Goal: Task Accomplishment & Management: Manage account settings

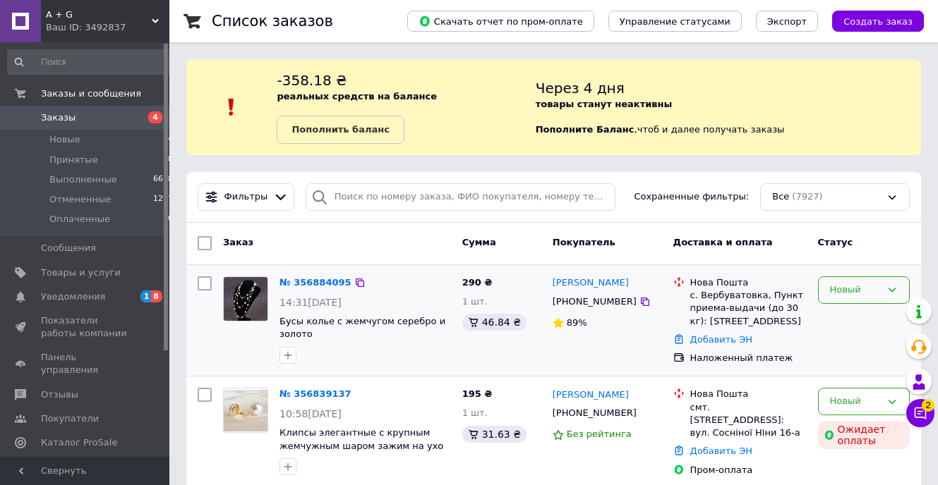
click at [888, 293] on icon at bounding box center [891, 289] width 11 height 11
click at [864, 316] on li "Принят" at bounding box center [863, 320] width 90 height 26
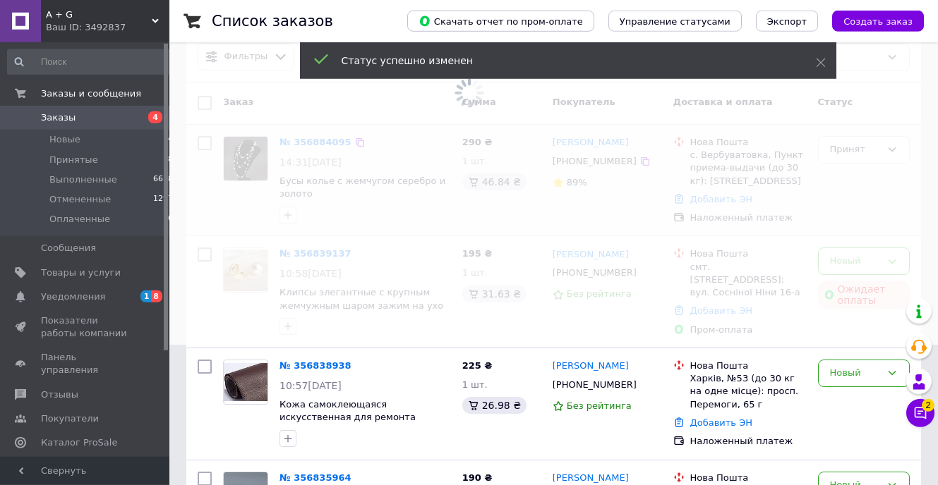
scroll to position [144, 0]
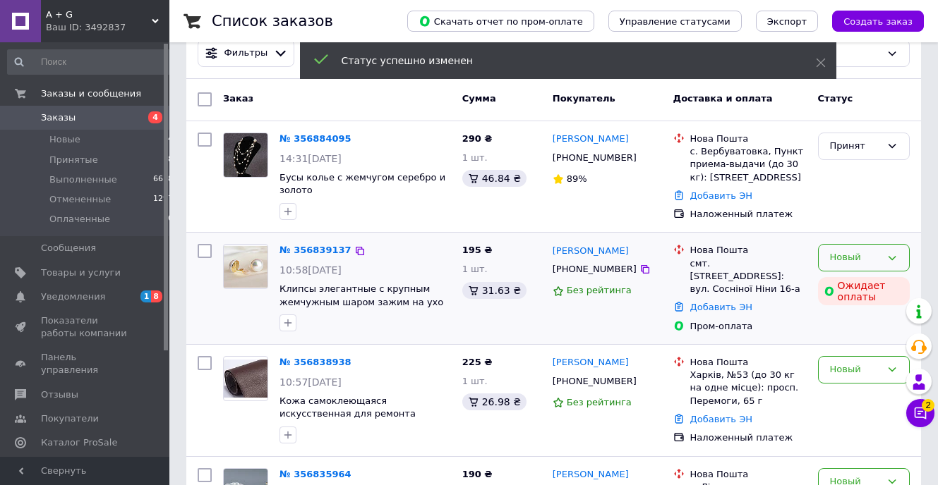
click at [886, 263] on div "Новый" at bounding box center [864, 258] width 92 height 28
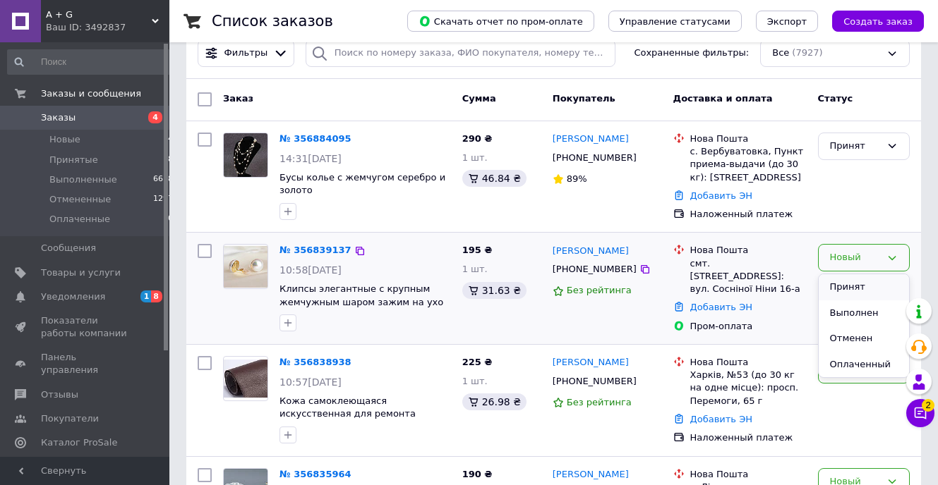
click at [859, 291] on li "Принят" at bounding box center [863, 287] width 90 height 26
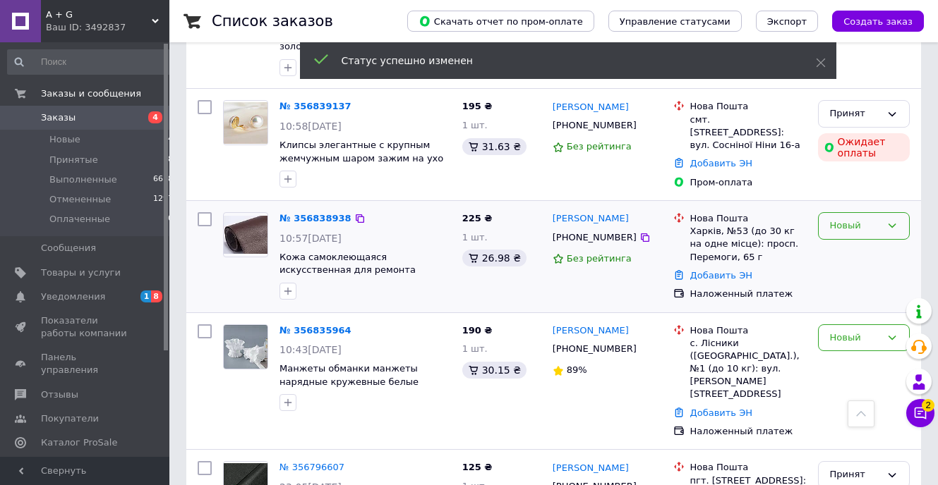
click at [890, 229] on icon at bounding box center [891, 225] width 11 height 11
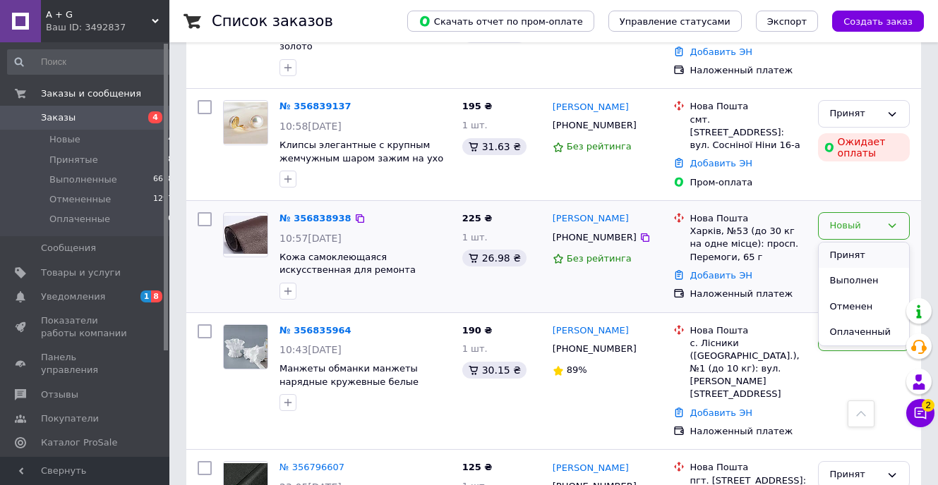
click at [874, 253] on li "Принят" at bounding box center [863, 256] width 90 height 26
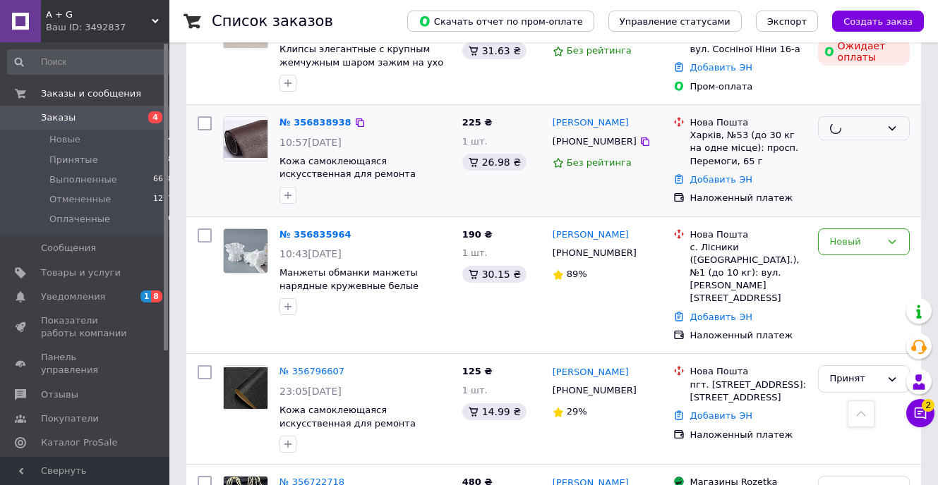
scroll to position [432, 0]
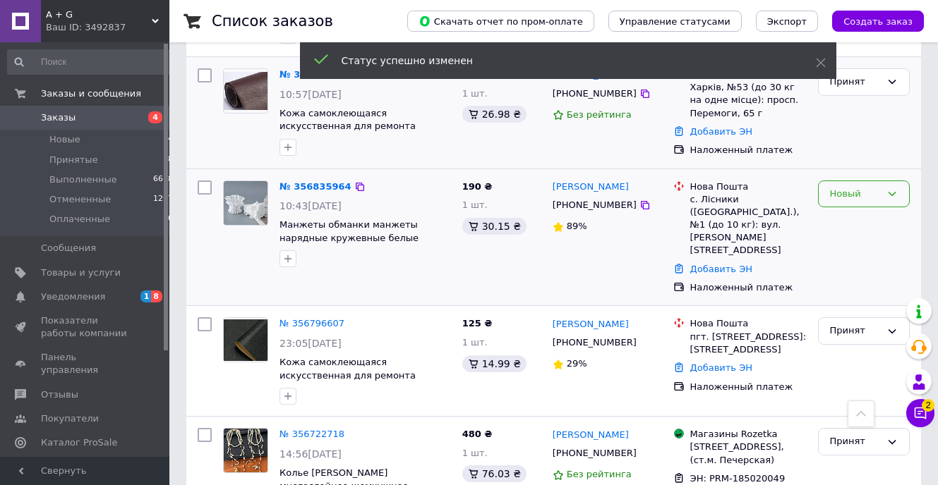
click at [891, 193] on icon at bounding box center [891, 193] width 11 height 11
click at [883, 220] on li "Принят" at bounding box center [863, 223] width 90 height 26
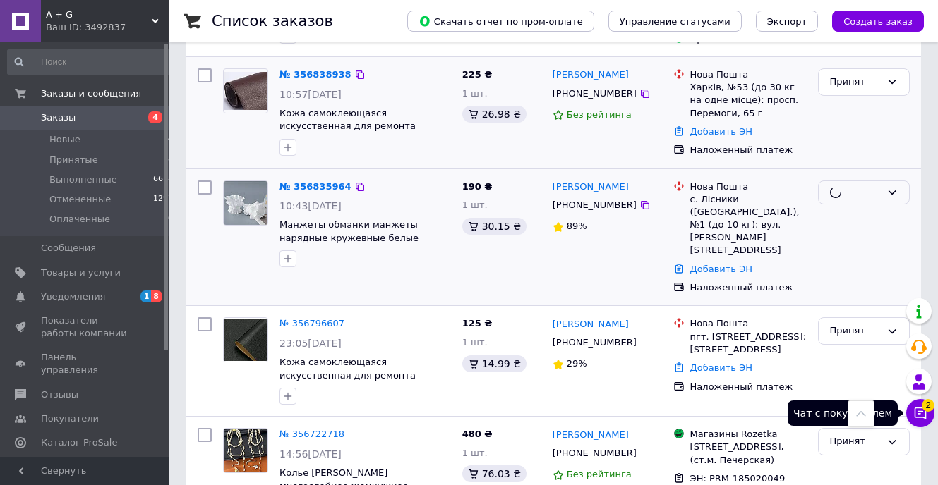
click at [919, 411] on icon at bounding box center [920, 413] width 14 height 14
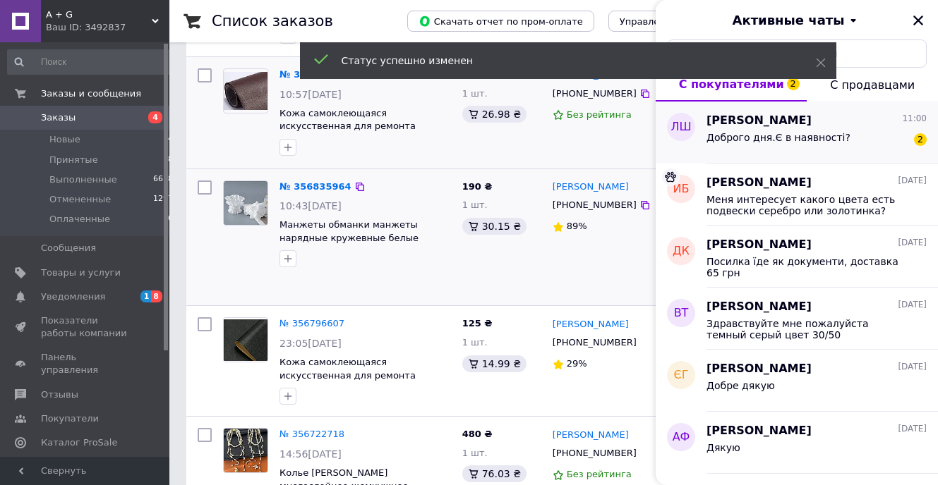
click at [811, 142] on span "Доброго дня.Є в наявності?" at bounding box center [778, 137] width 144 height 11
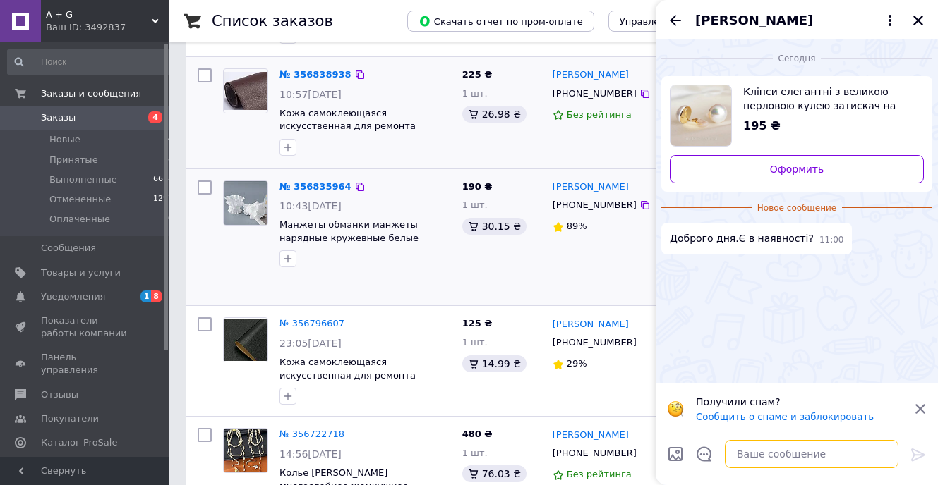
click at [754, 455] on textarea at bounding box center [812, 454] width 174 height 28
type textarea "k"
type textarea "Так є"
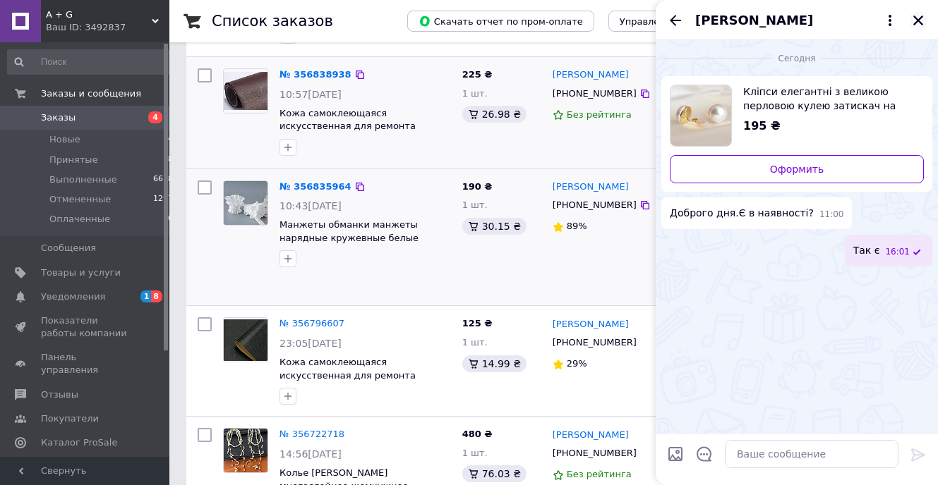
click at [919, 22] on icon "Закрыть" at bounding box center [918, 21] width 10 height 10
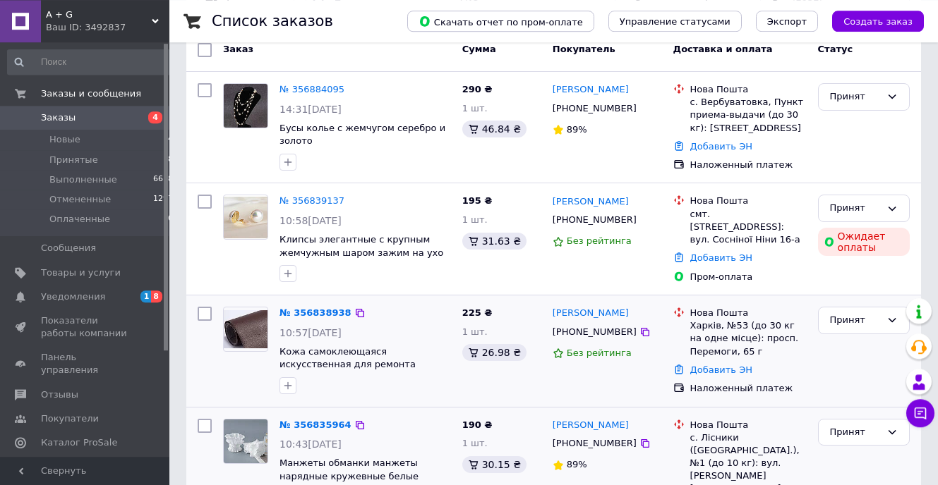
scroll to position [216, 0]
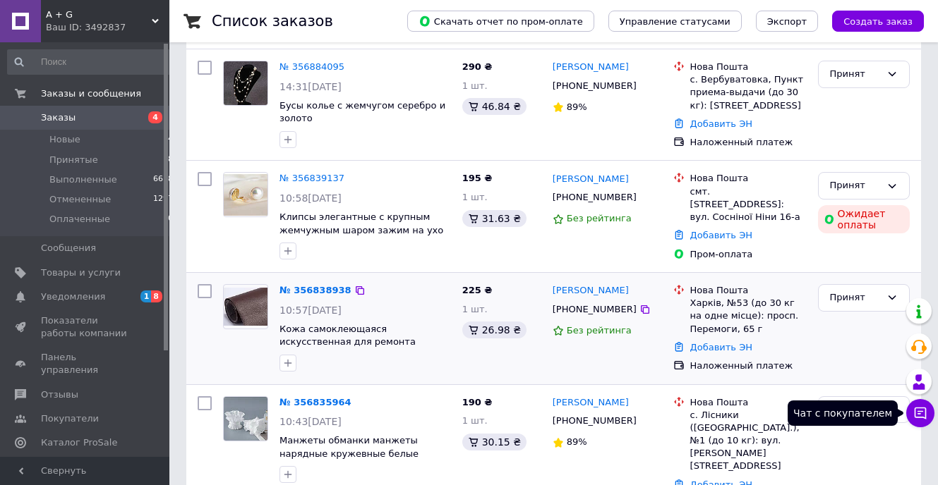
click at [925, 404] on button "Чат с покупателем" at bounding box center [920, 413] width 28 height 28
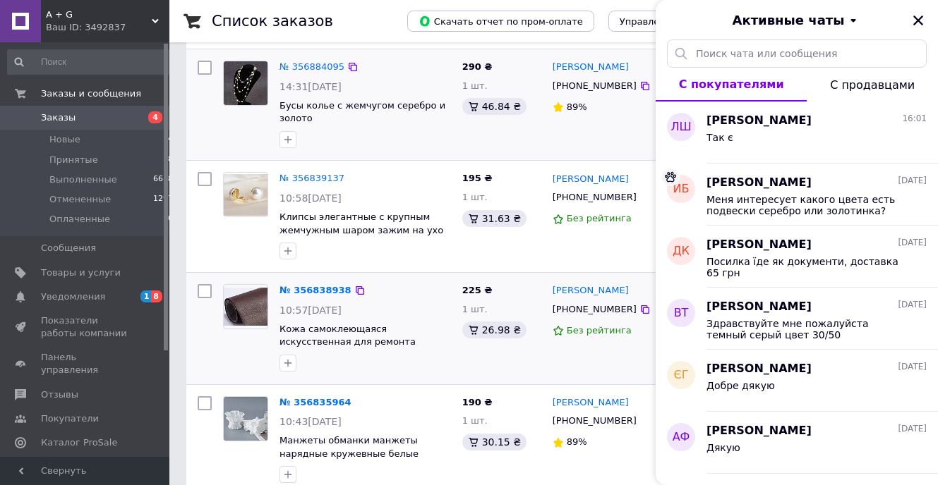
click at [612, 134] on div "Савченко Людмила +380958424119 89%" at bounding box center [607, 105] width 121 height 100
click at [921, 18] on icon "Закрыть" at bounding box center [918, 21] width 10 height 10
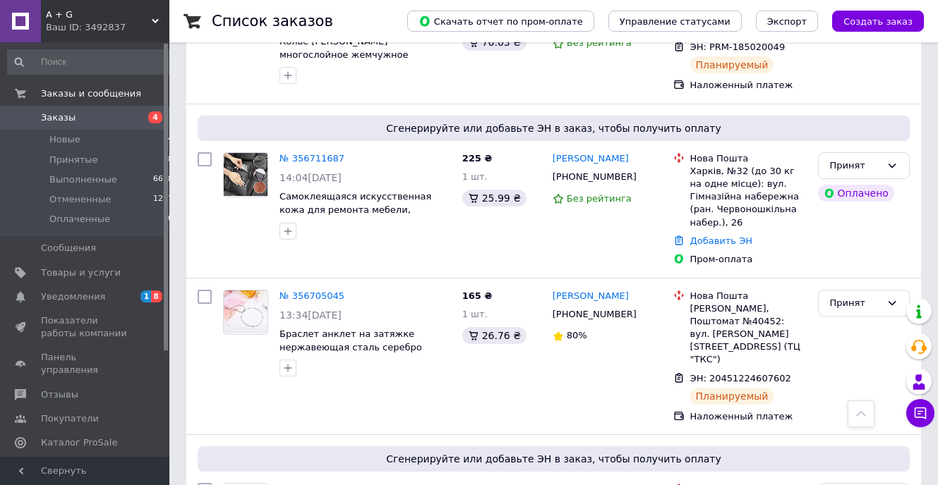
scroll to position [576, 0]
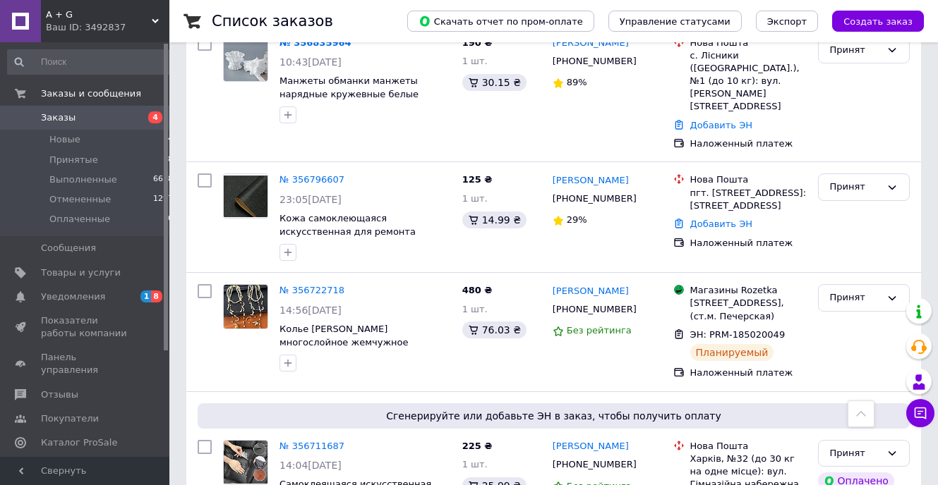
click at [152, 21] on icon at bounding box center [155, 21] width 7 height 7
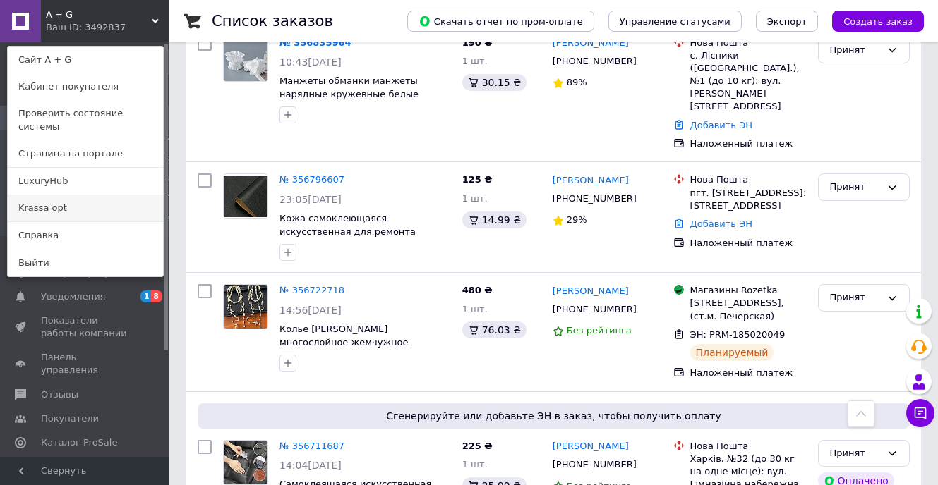
click at [60, 203] on link "Krassa opt" at bounding box center [85, 208] width 155 height 27
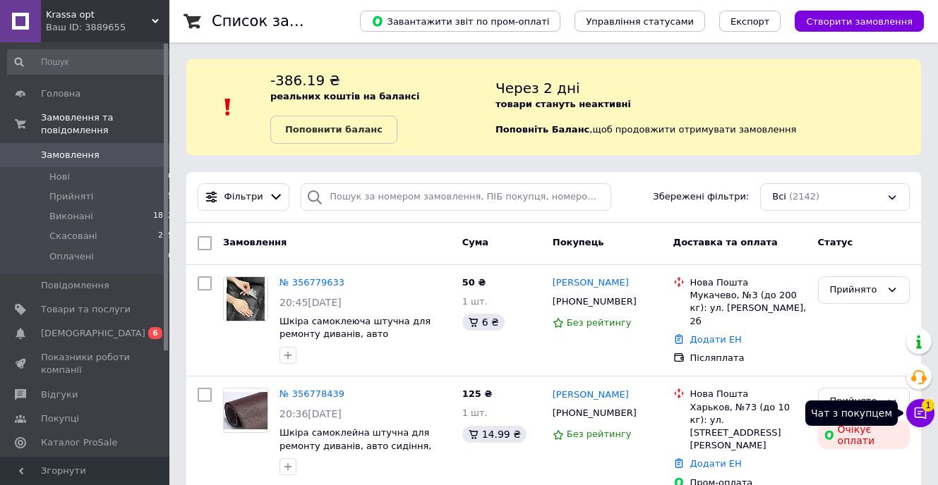
click at [922, 413] on icon at bounding box center [920, 413] width 14 height 14
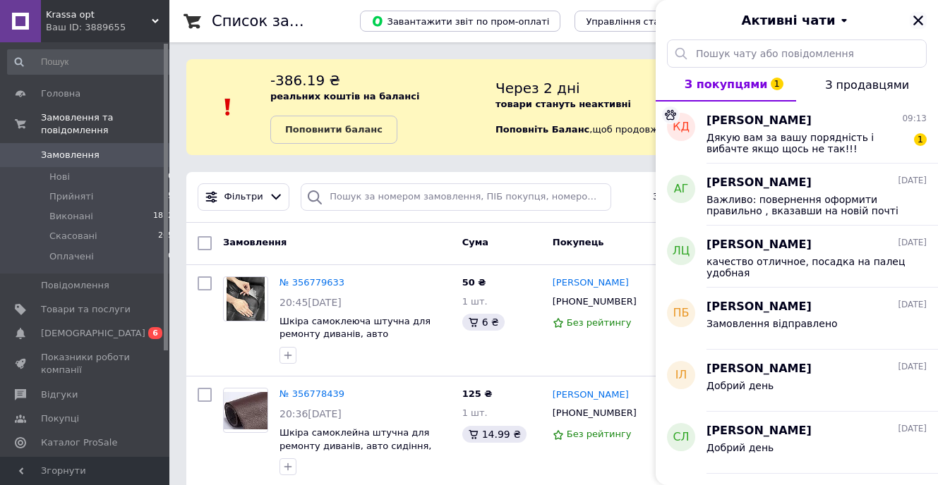
drag, startPoint x: 925, startPoint y: 18, endPoint x: 910, endPoint y: 23, distance: 15.6
click at [922, 18] on button "Закрити" at bounding box center [917, 20] width 17 height 17
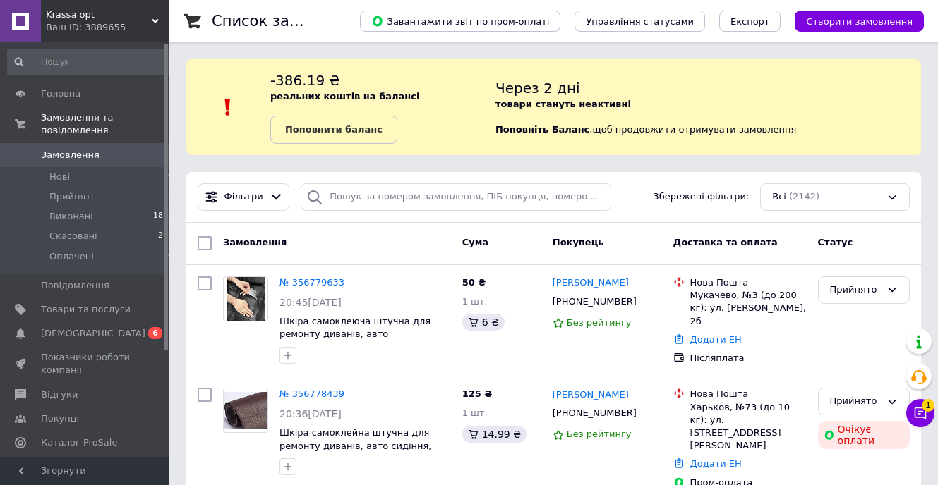
click at [150, 19] on span "Krassa opt" at bounding box center [99, 14] width 106 height 13
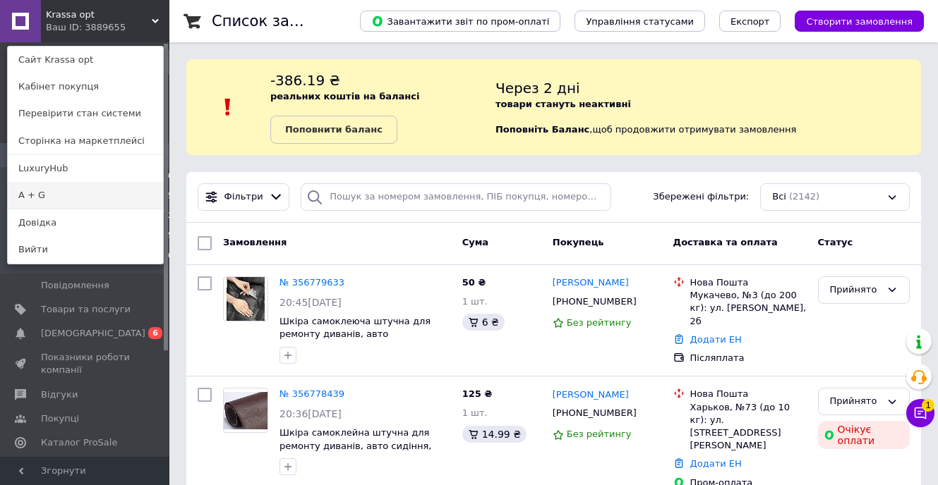
click at [55, 202] on link "A + G" at bounding box center [85, 195] width 155 height 27
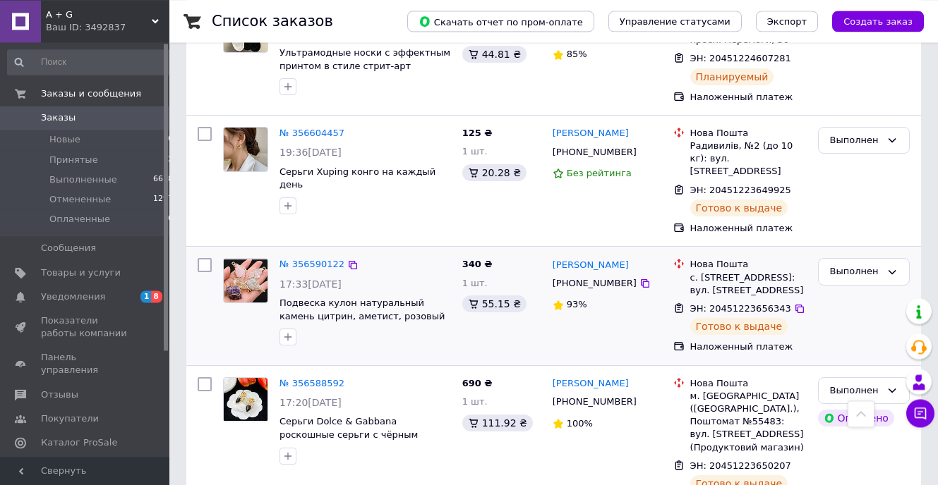
scroll to position [1511, 0]
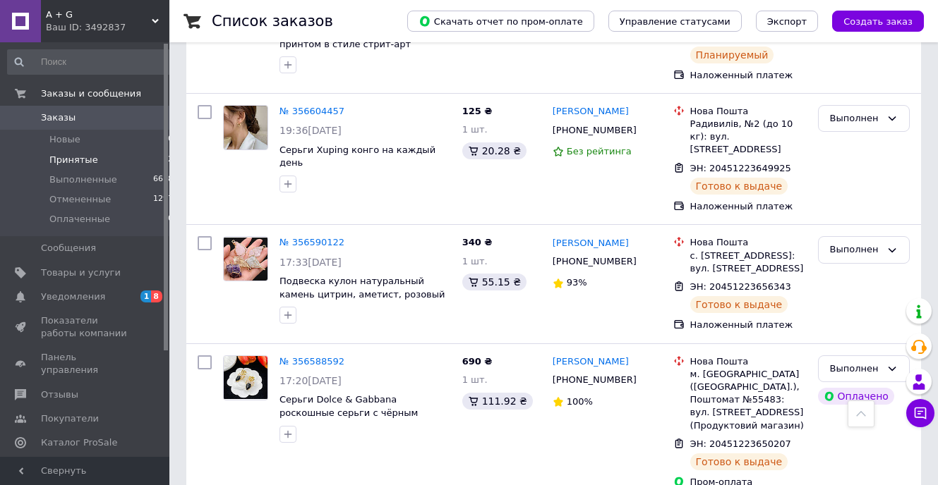
click at [116, 161] on li "Принятые 12" at bounding box center [90, 160] width 181 height 20
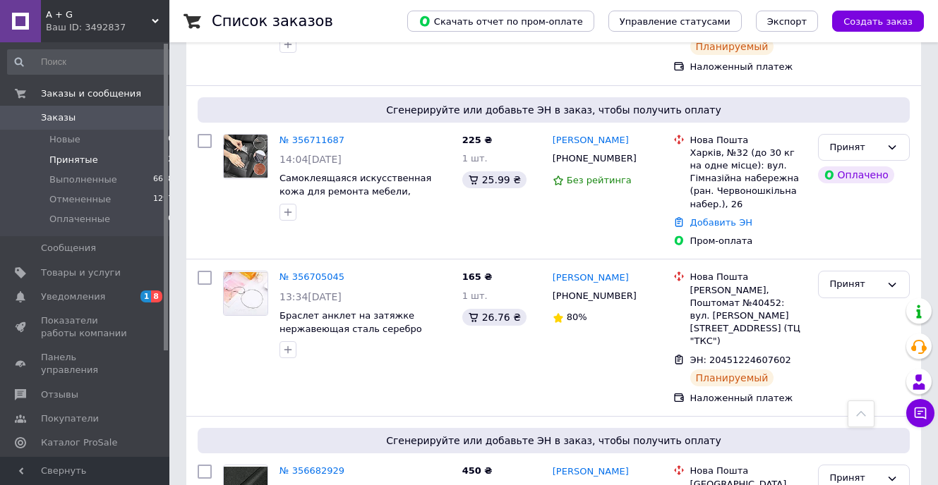
scroll to position [526, 0]
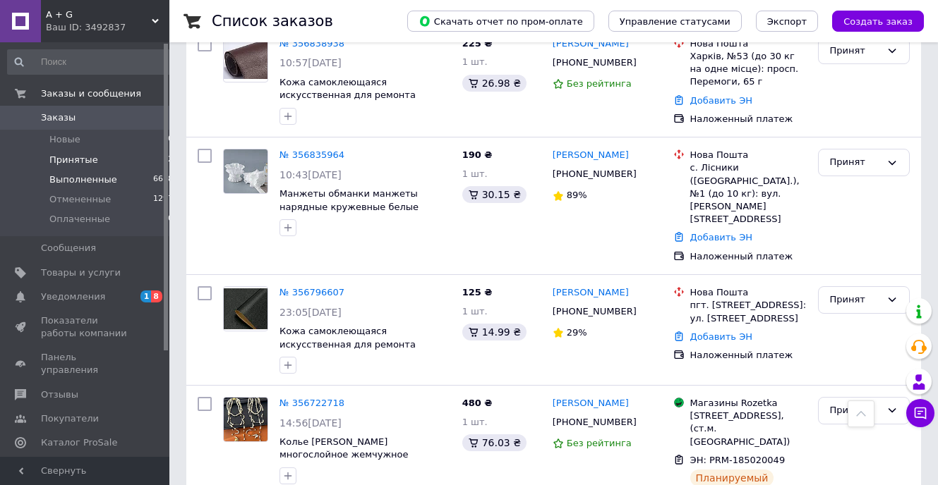
click at [153, 183] on span "6618" at bounding box center [163, 180] width 20 height 13
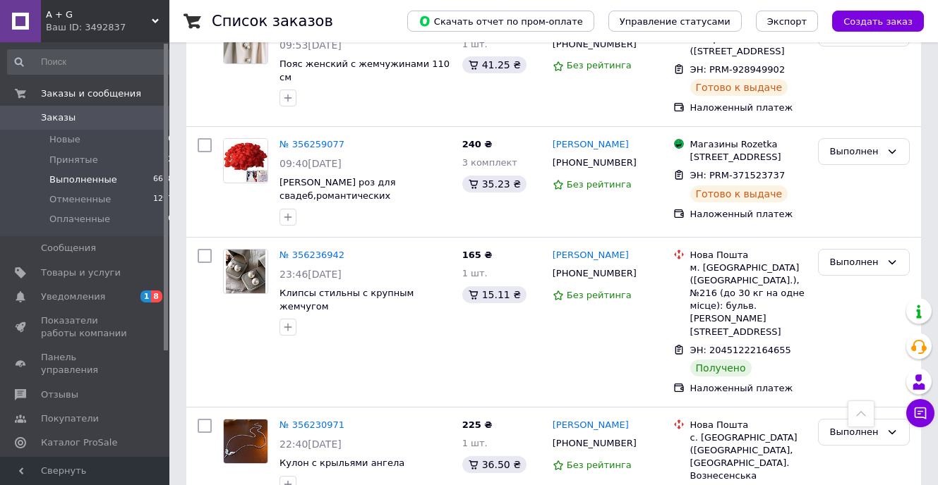
scroll to position [2159, 0]
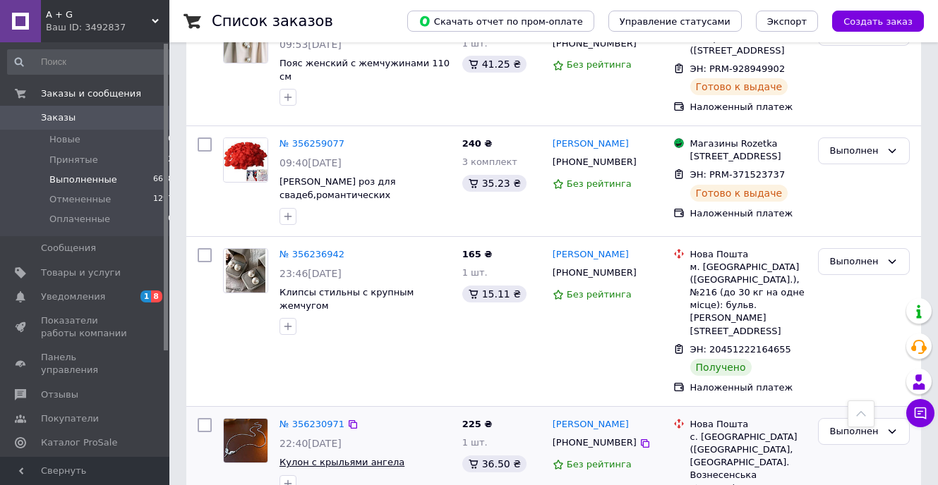
click at [330, 457] on span "Кулон с крыльями ангела" at bounding box center [341, 462] width 125 height 11
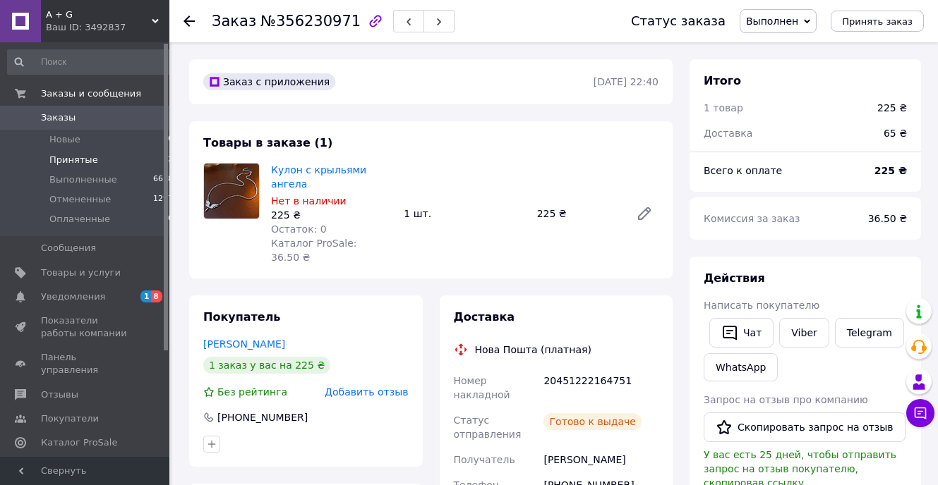
click at [81, 158] on span "Принятые" at bounding box center [73, 160] width 49 height 13
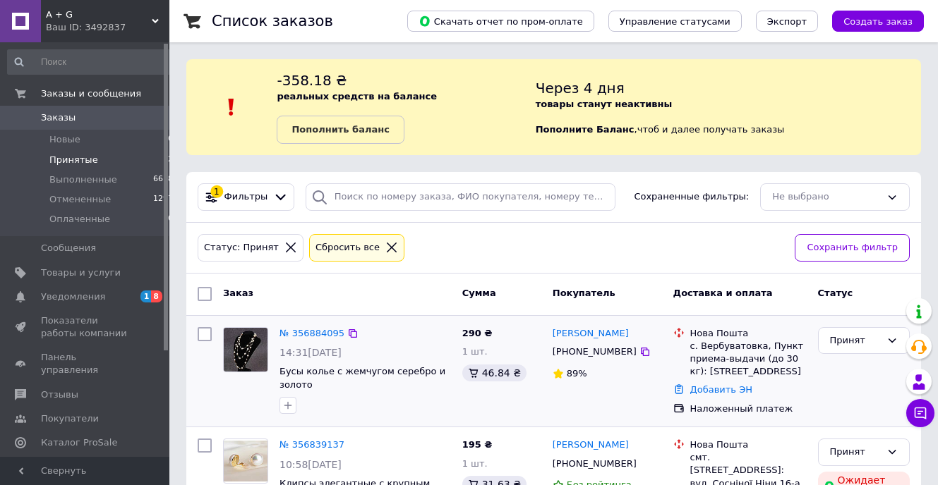
click at [873, 382] on div "Принят" at bounding box center [863, 372] width 103 height 100
click at [639, 351] on icon at bounding box center [644, 351] width 11 height 11
click at [730, 388] on link "Добавить ЭН" at bounding box center [721, 390] width 62 height 11
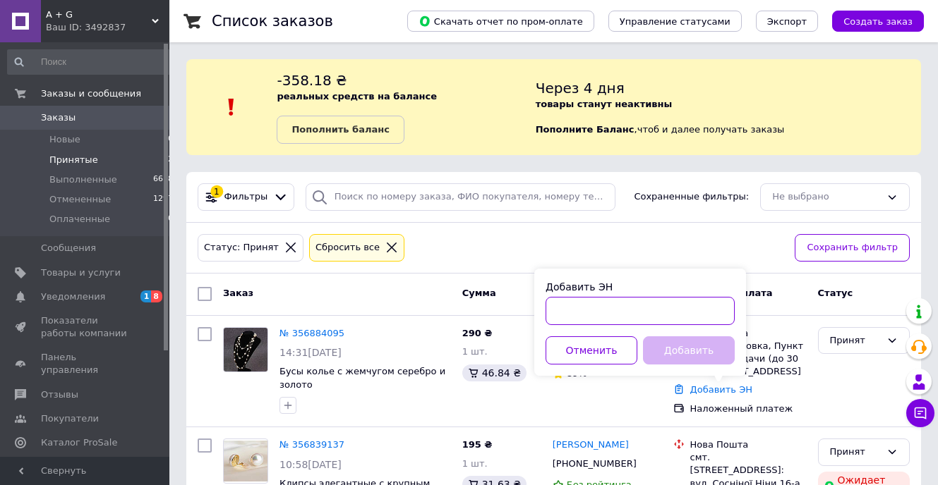
click at [590, 312] on input "Добавить ЭН" at bounding box center [639, 311] width 189 height 28
paste input "20451225223869"
type input "20451225223869"
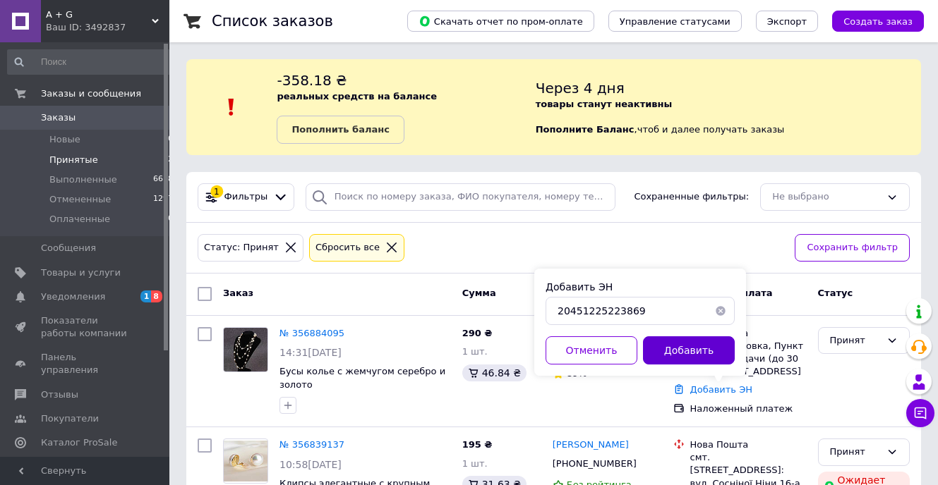
click at [673, 351] on button "Добавить" at bounding box center [689, 351] width 92 height 28
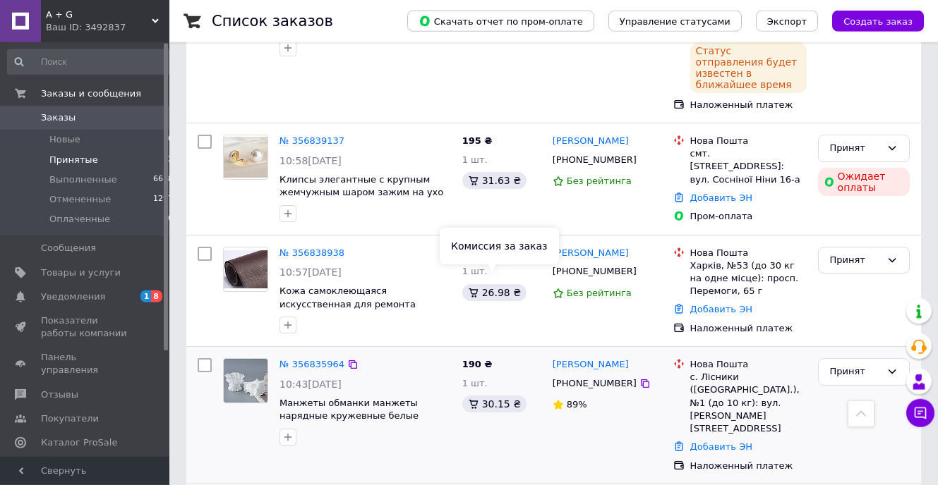
scroll to position [360, 0]
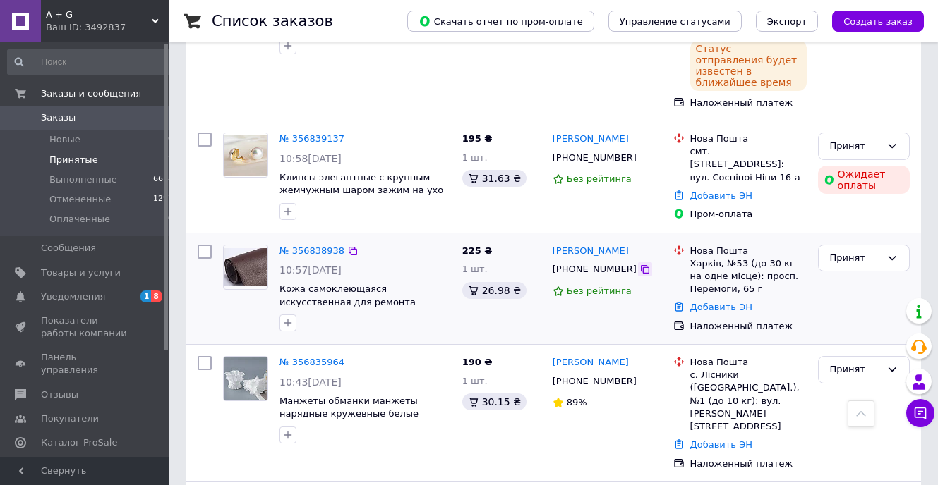
click at [641, 265] on icon at bounding box center [645, 269] width 8 height 8
click at [724, 302] on link "Добавить ЭН" at bounding box center [721, 307] width 62 height 11
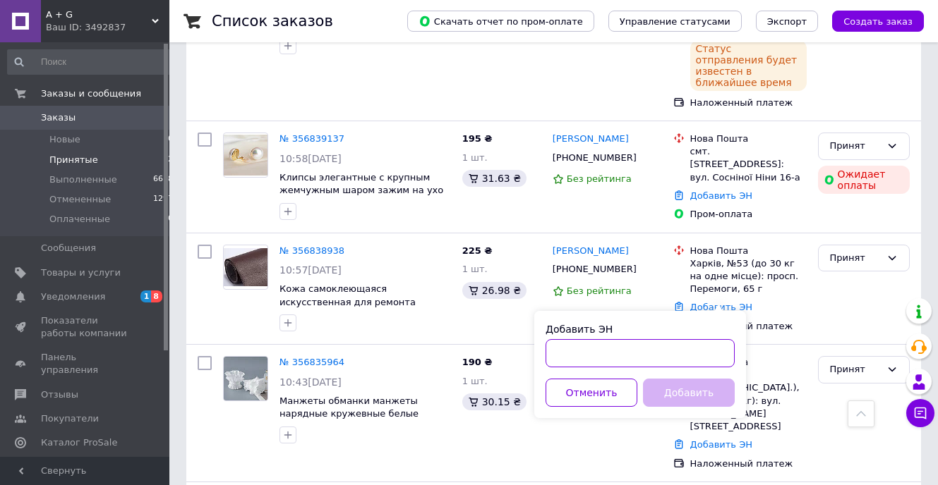
click at [702, 356] on input "Добавить ЭН" at bounding box center [639, 353] width 189 height 28
paste input "20451225225162"
type input "20451225225162"
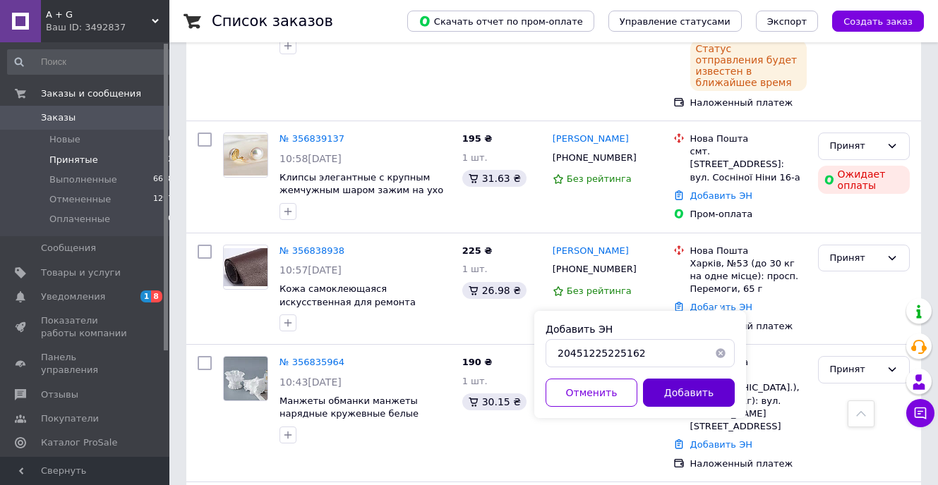
click at [706, 390] on button "Добавить" at bounding box center [689, 393] width 92 height 28
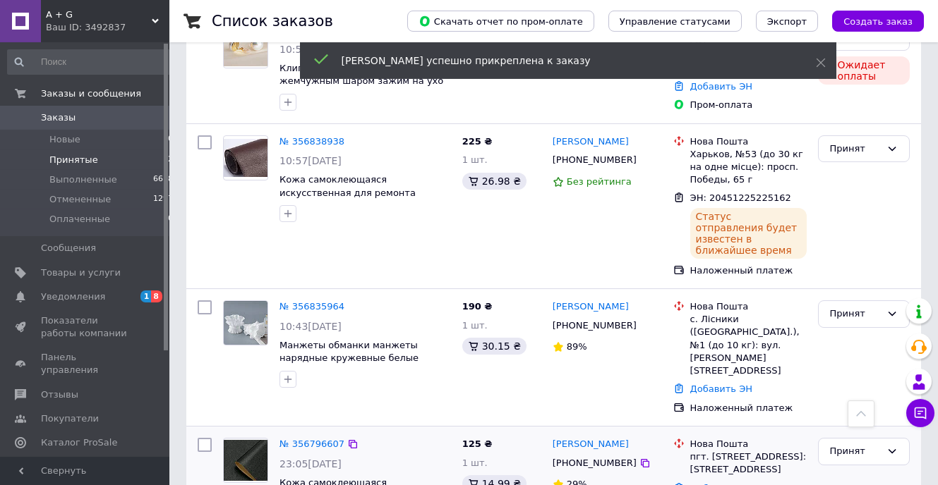
scroll to position [504, 0]
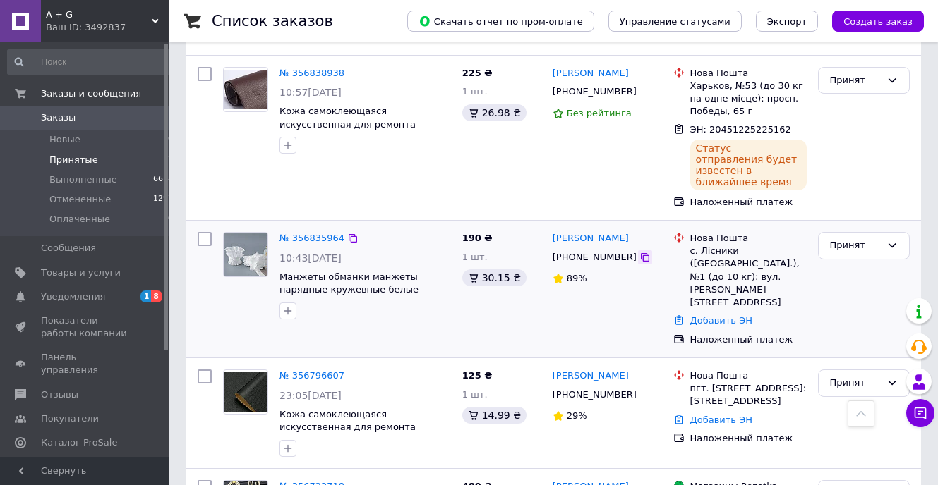
click at [639, 252] on icon at bounding box center [644, 257] width 11 height 11
click at [703, 315] on link "Добавить ЭН" at bounding box center [721, 320] width 62 height 11
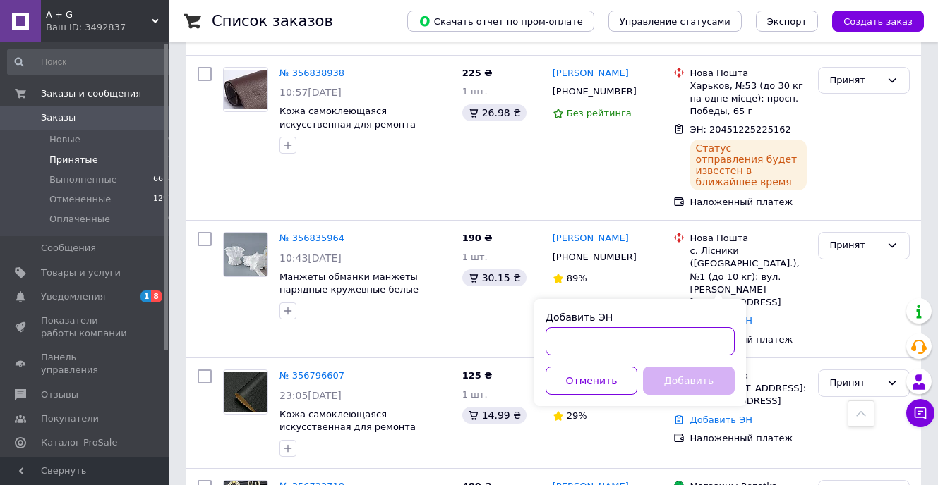
click at [603, 345] on input "Добавить ЭН" at bounding box center [639, 341] width 189 height 28
paste input "20451225226496"
type input "20451225226496"
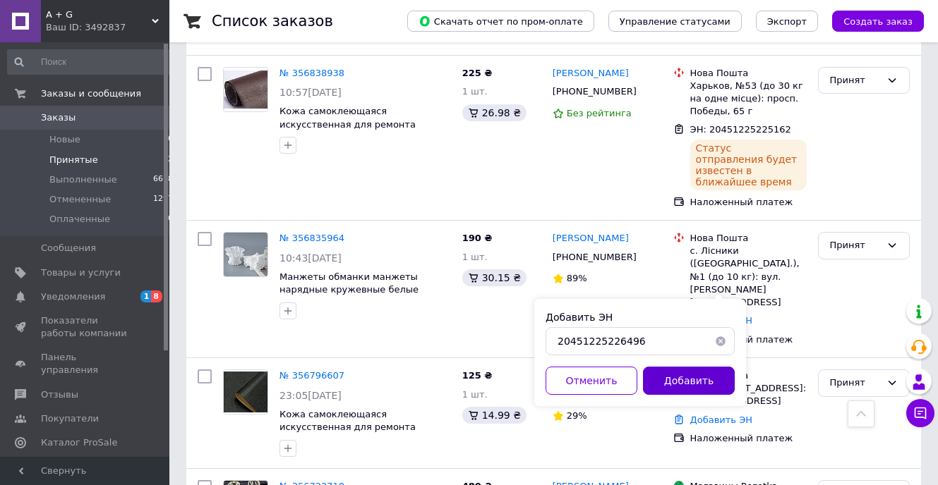
click at [682, 389] on button "Добавить" at bounding box center [689, 381] width 92 height 28
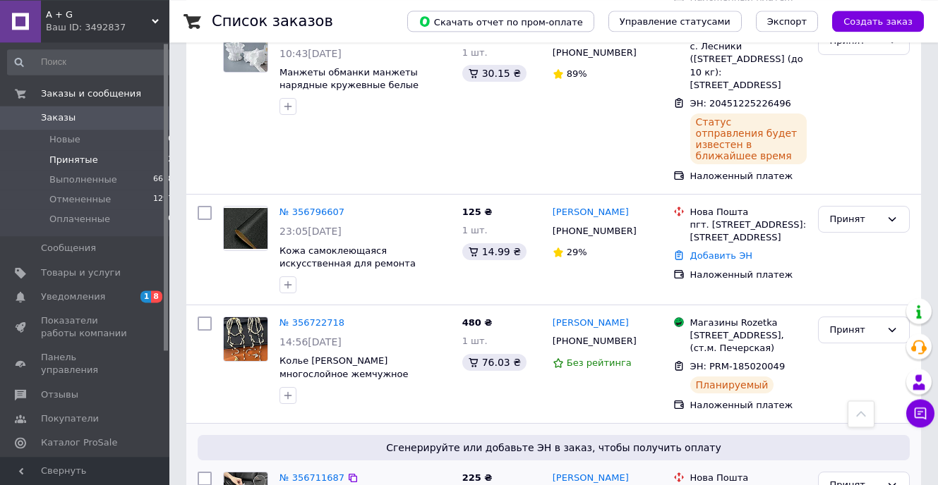
scroll to position [648, 0]
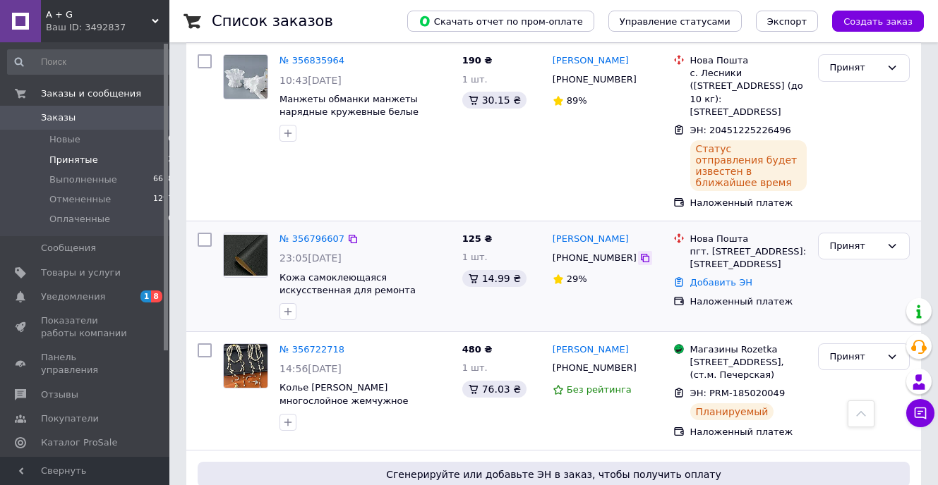
click at [641, 254] on icon at bounding box center [645, 258] width 8 height 8
click at [725, 277] on link "Добавить ЭН" at bounding box center [721, 282] width 62 height 11
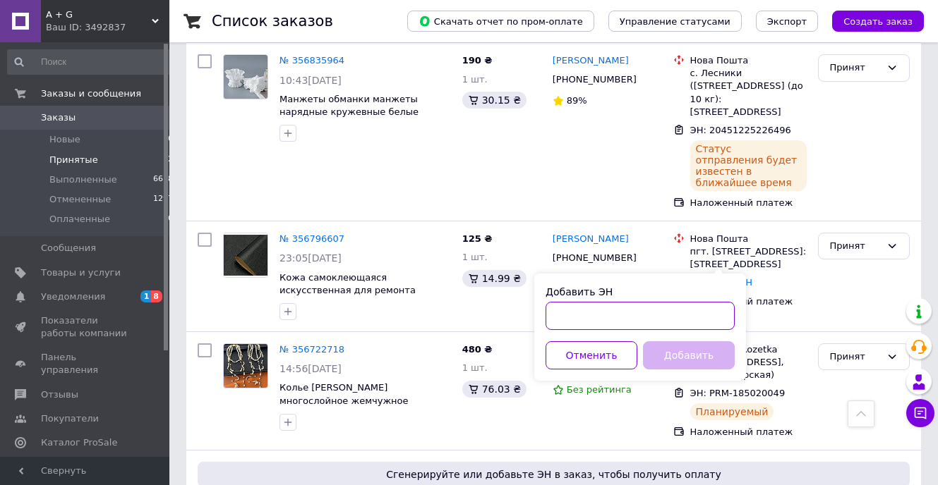
click at [623, 312] on input "Добавить ЭН" at bounding box center [639, 316] width 189 height 28
paste input "20451225228087"
type input "20451225228087"
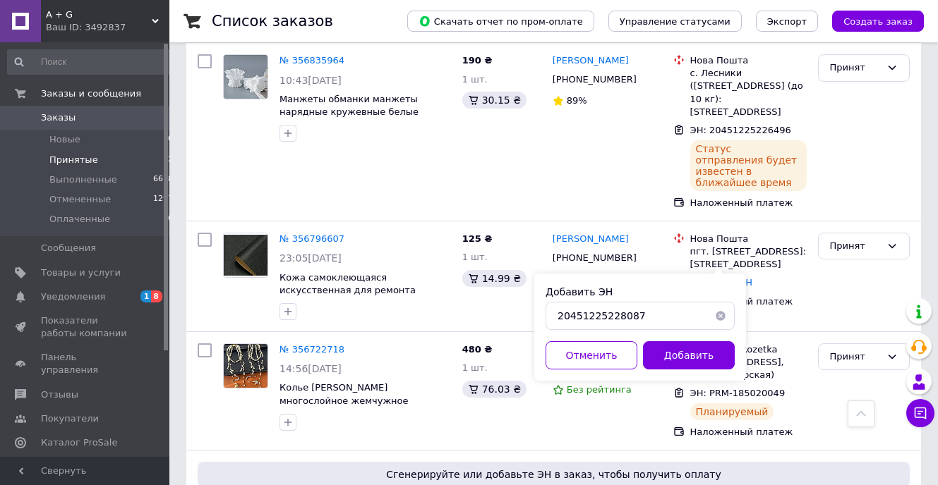
click at [665, 349] on button "Добавить" at bounding box center [689, 356] width 92 height 28
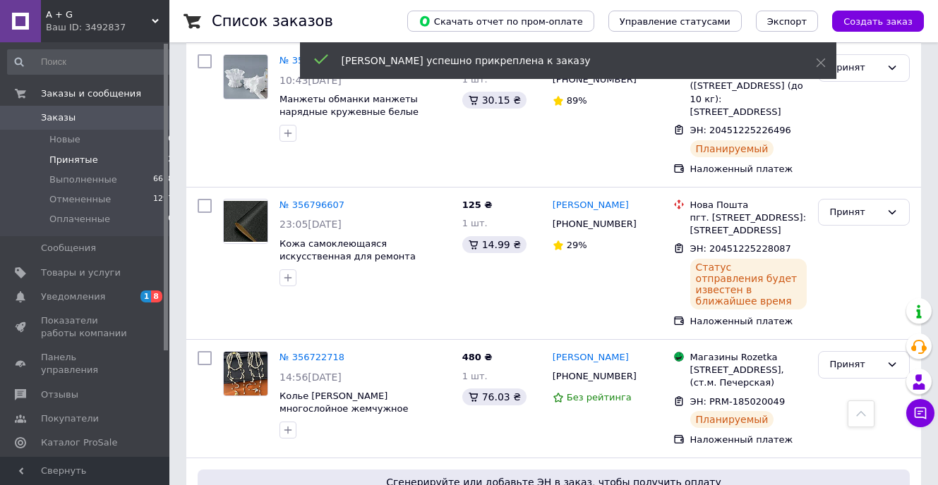
click at [63, 159] on span "Принятые" at bounding box center [73, 160] width 49 height 13
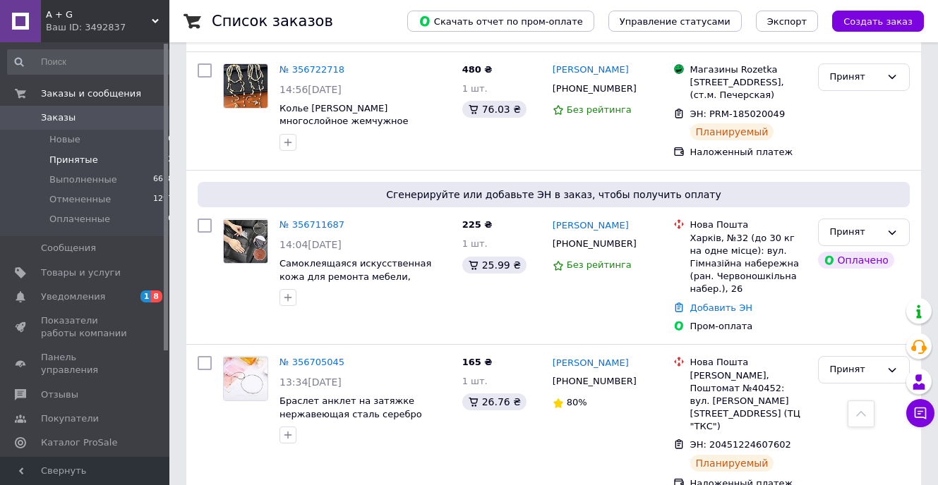
scroll to position [1008, 0]
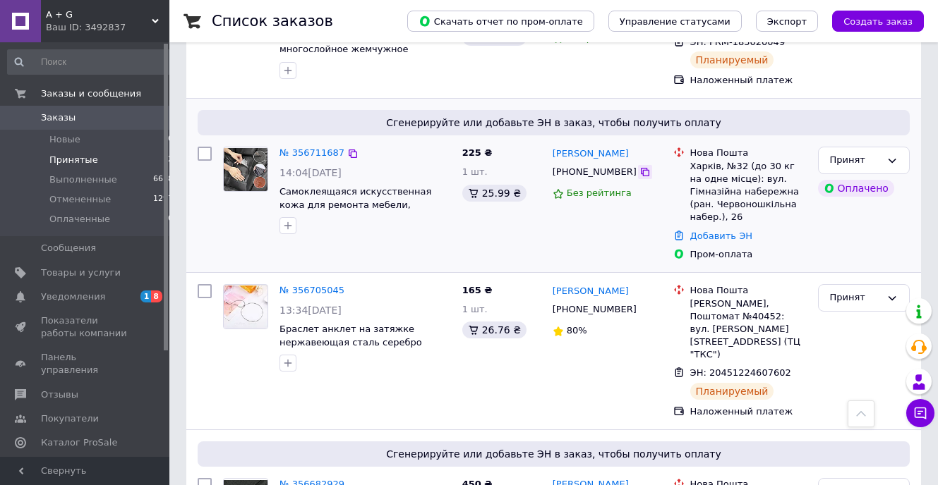
click at [639, 167] on icon at bounding box center [644, 172] width 11 height 11
click at [723, 231] on link "Добавить ЭН" at bounding box center [721, 236] width 62 height 11
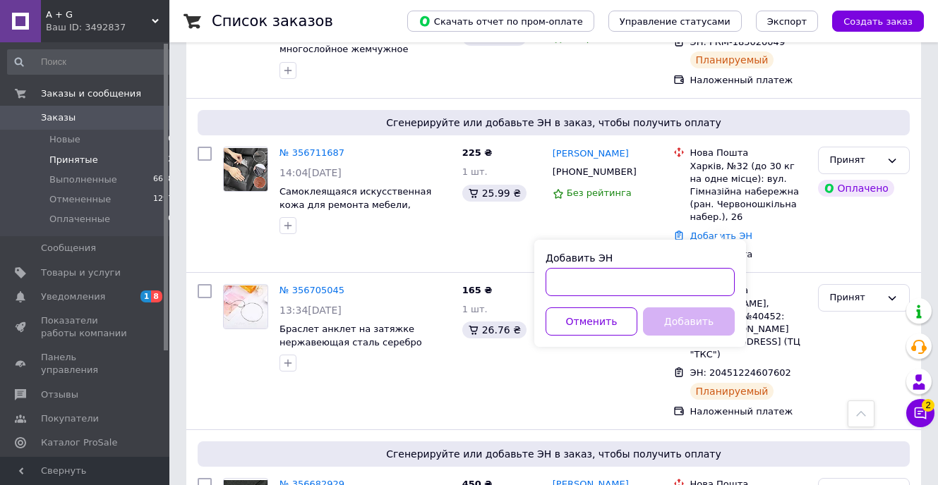
click at [689, 277] on input "Добавить ЭН" at bounding box center [639, 282] width 189 height 28
paste input "20451225231946"
type input "20451225231946"
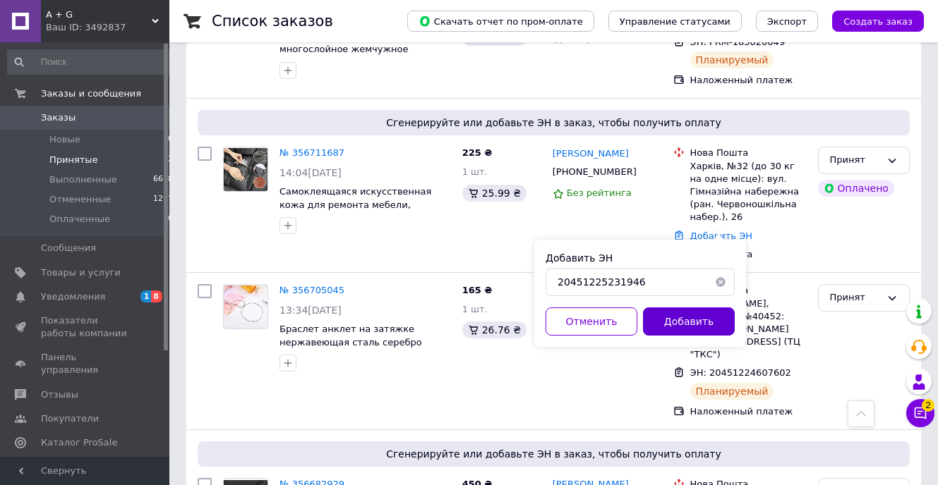
click at [722, 316] on button "Добавить" at bounding box center [689, 322] width 92 height 28
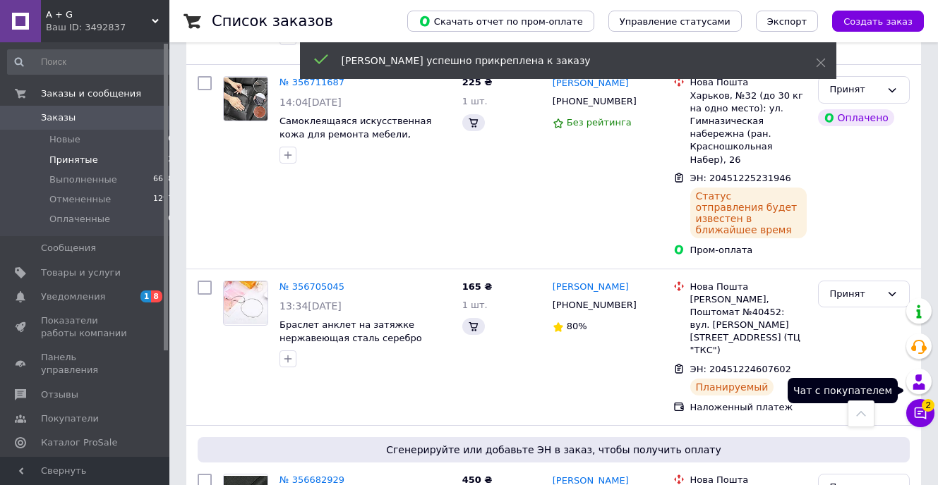
scroll to position [985, 0]
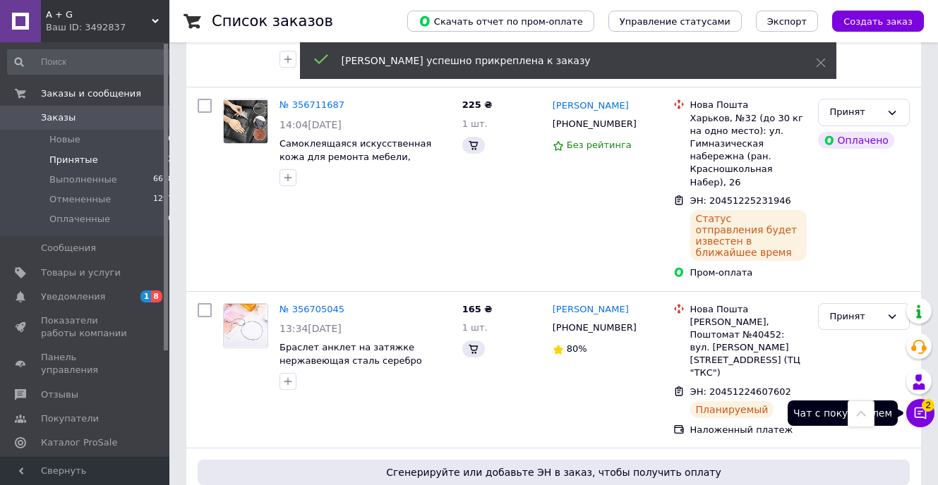
click at [923, 415] on icon at bounding box center [920, 413] width 14 height 14
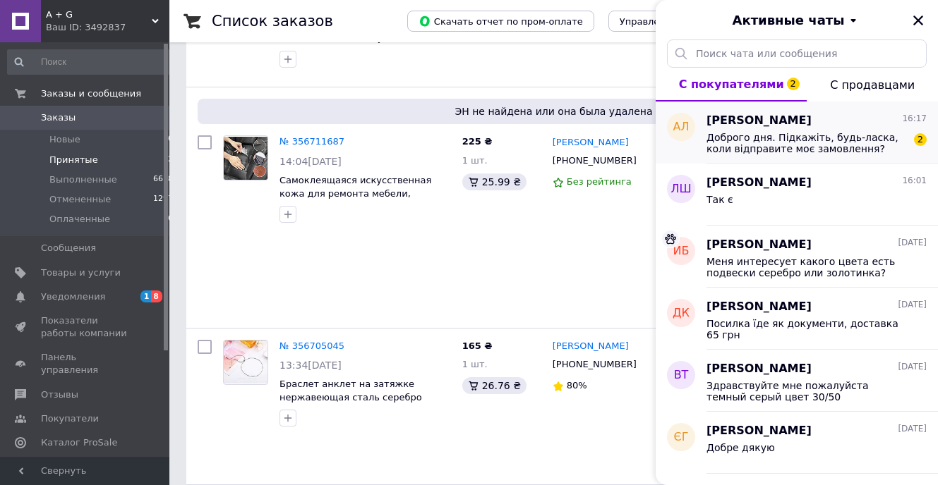
click at [802, 140] on span "Доброго дня. Підкажіть, будь-ласка, коли відправите моє замовлення?" at bounding box center [806, 143] width 200 height 23
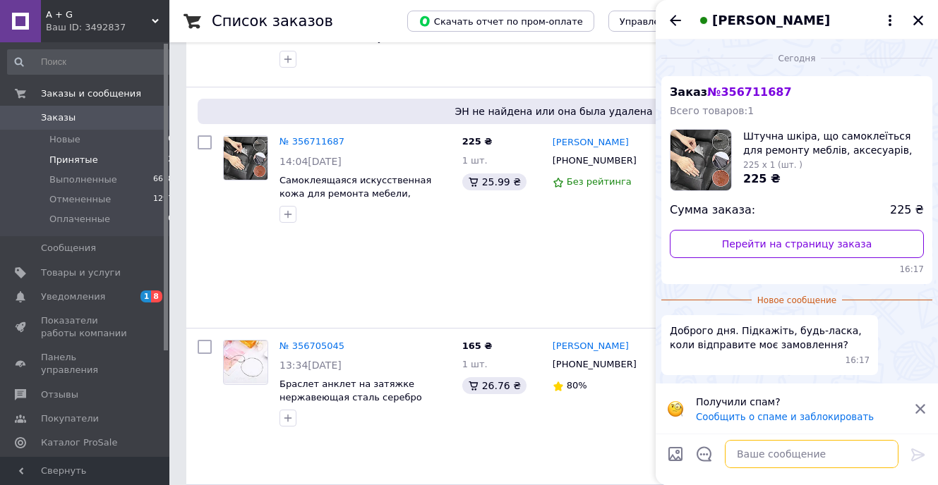
click at [739, 452] on textarea at bounding box center [812, 454] width 174 height 28
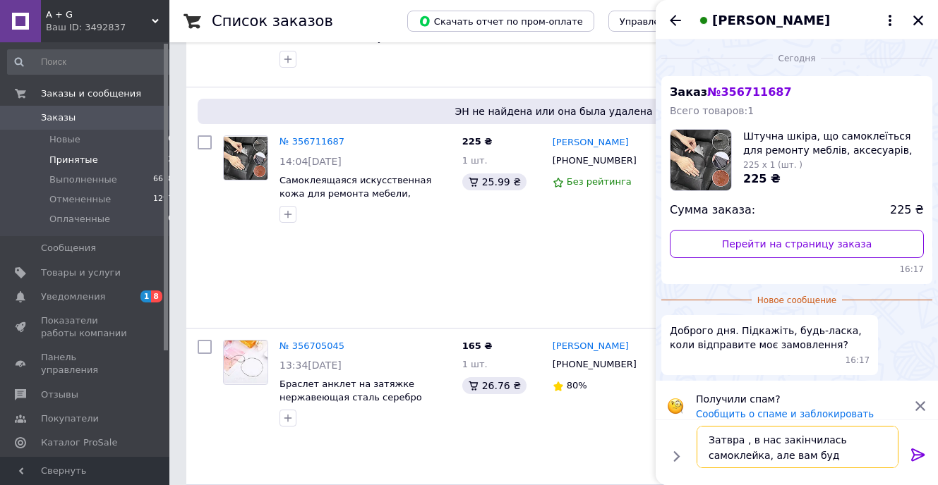
type textarea "Затвра , в нас закінчилась самоклейка, але вам буде"
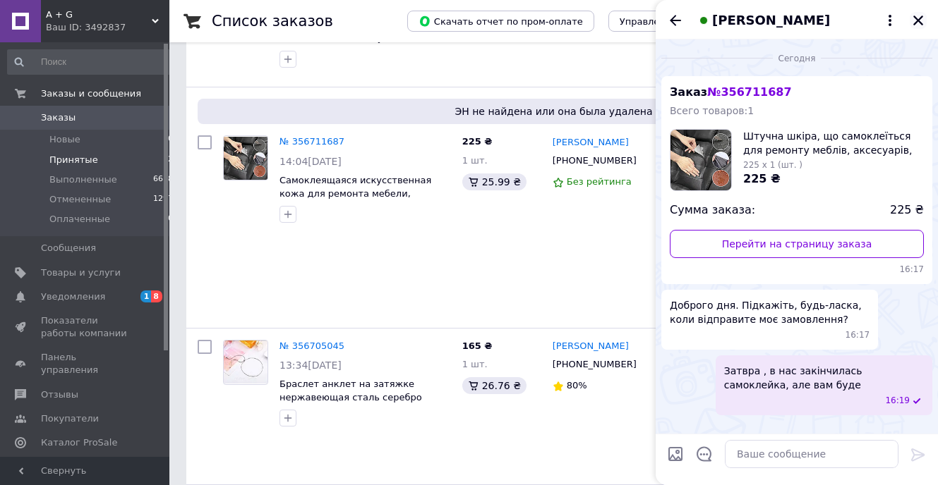
click at [918, 17] on icon "Закрыть" at bounding box center [918, 20] width 13 height 13
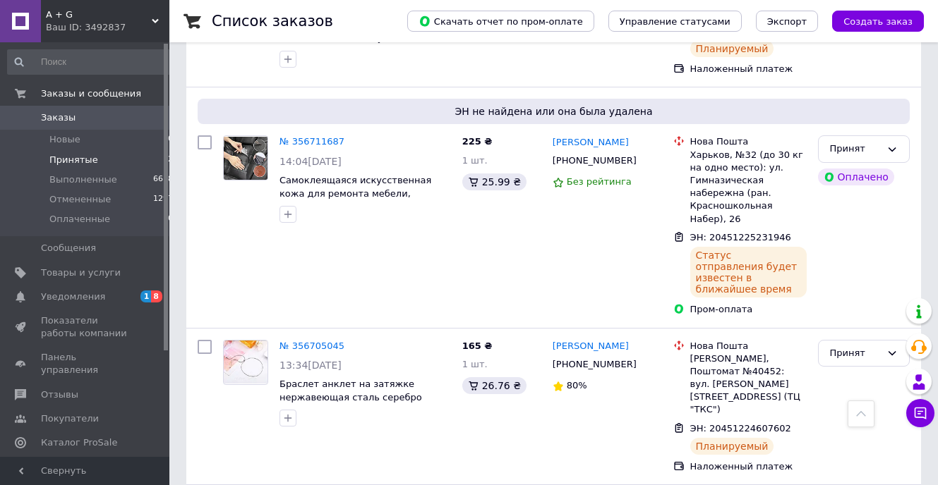
click at [107, 156] on li "Принятые 12" at bounding box center [90, 160] width 181 height 20
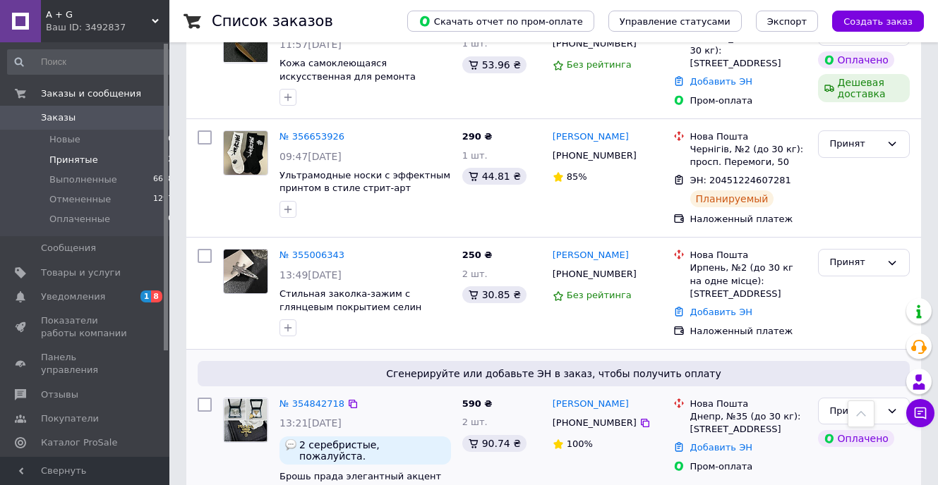
scroll to position [1212, 0]
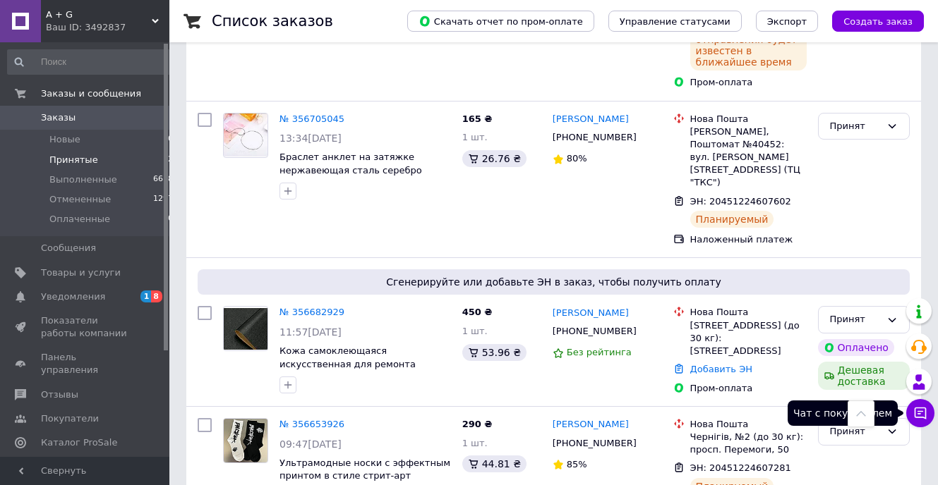
click at [920, 407] on icon at bounding box center [920, 413] width 14 height 14
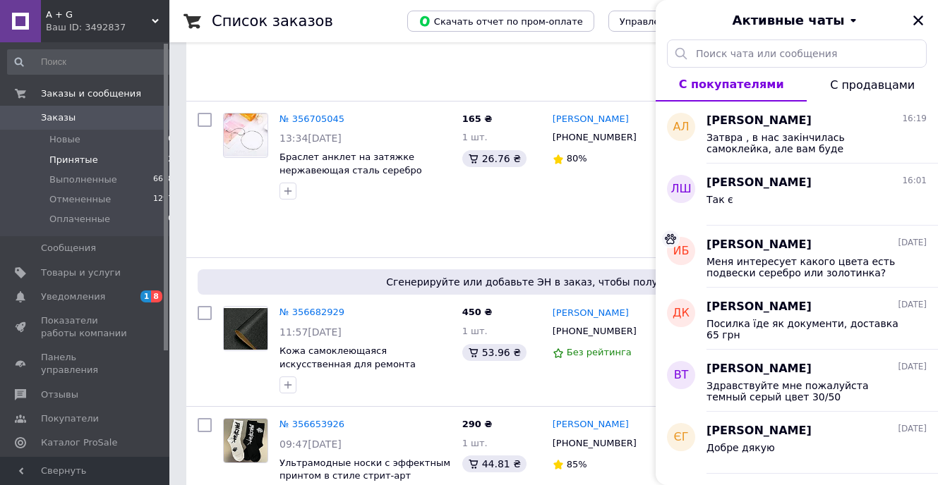
click at [920, 407] on div "ВАСИЛИЙ ТИЩЕНКО 09.08.2025 Здравствуйте мне пожалуйста темный серый цвет 30/50" at bounding box center [821, 381] width 231 height 62
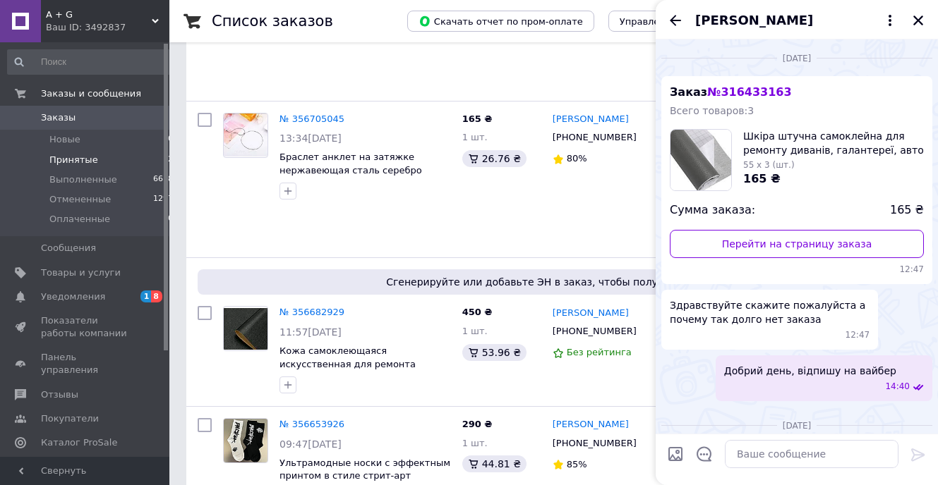
scroll to position [275, 0]
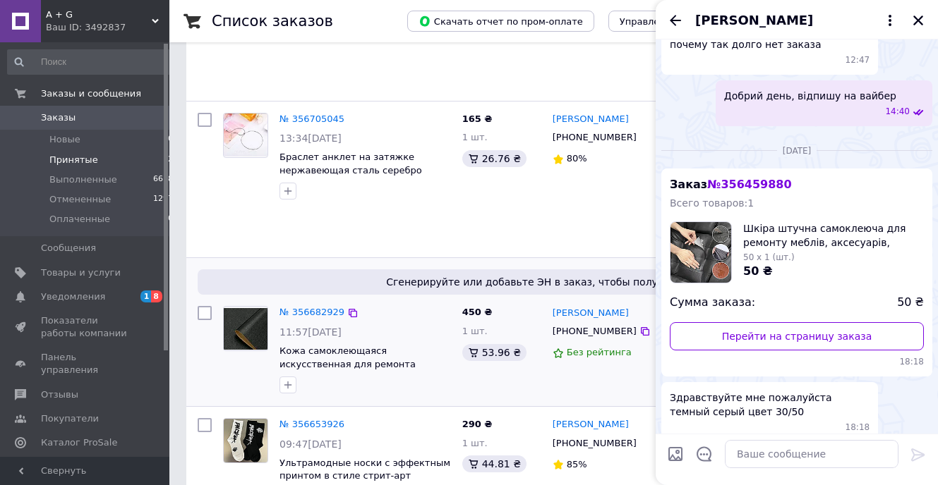
click at [536, 347] on div "450 ₴ 1 шт. 53.96 ₴" at bounding box center [502, 351] width 90 height 100
click at [922, 14] on icon "Закрыть" at bounding box center [918, 20] width 13 height 13
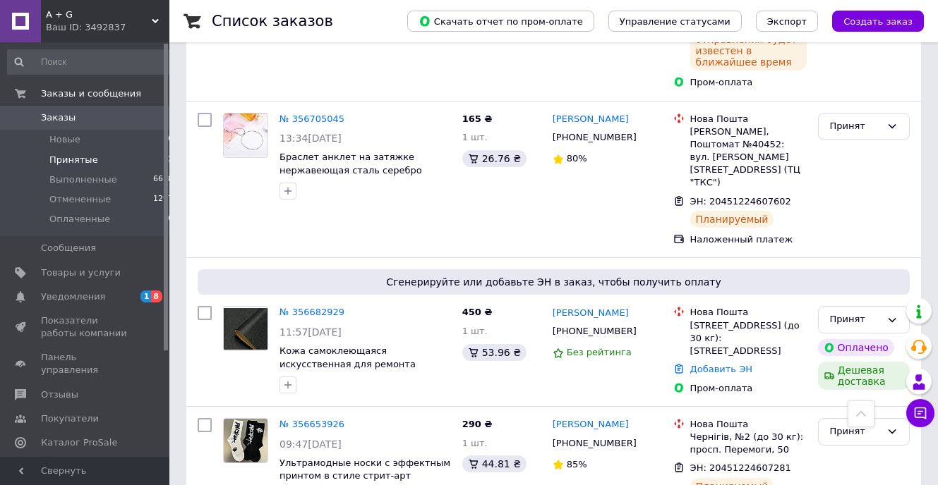
click at [150, 15] on span "A + G" at bounding box center [99, 14] width 106 height 13
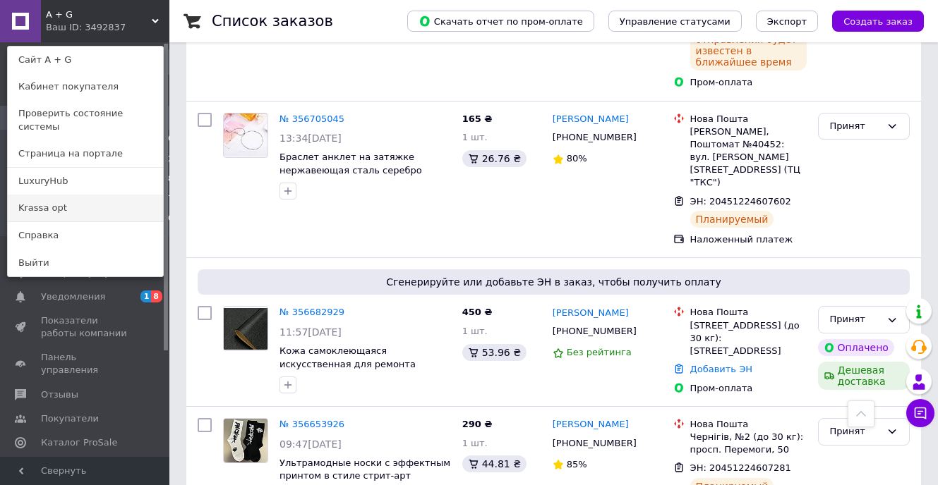
click at [32, 195] on link "Krassa opt" at bounding box center [85, 208] width 155 height 27
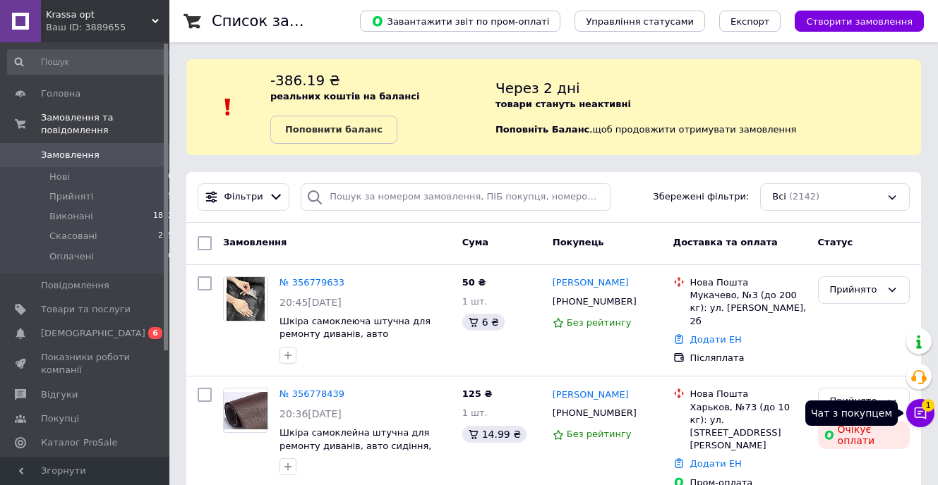
click at [923, 411] on icon at bounding box center [920, 414] width 12 height 12
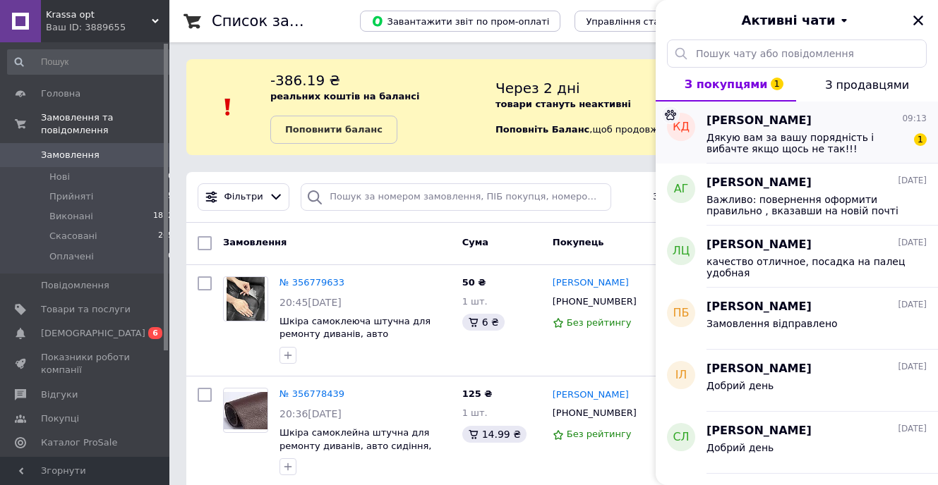
click at [763, 143] on span "Дякую вам за вашу порядність і вибачте якщо щось не так!!!" at bounding box center [806, 143] width 200 height 23
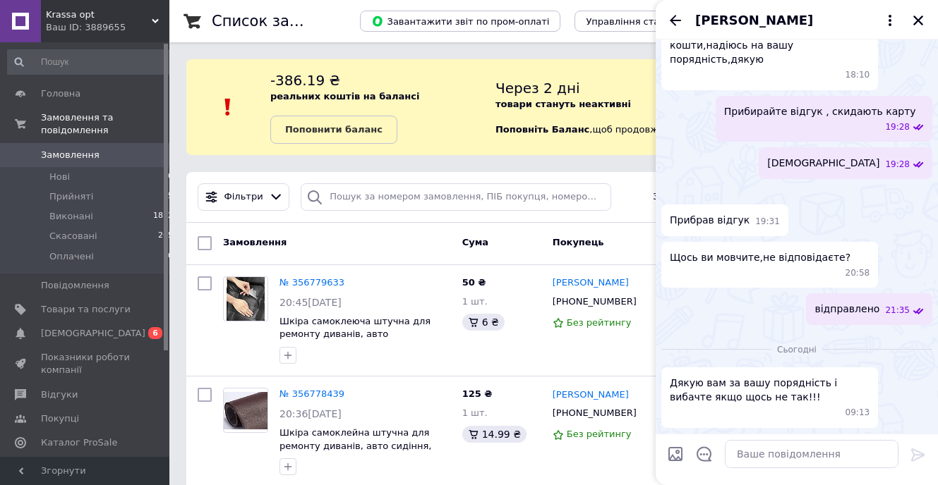
scroll to position [2143, 0]
click at [915, 22] on icon "Закрити" at bounding box center [918, 20] width 13 height 13
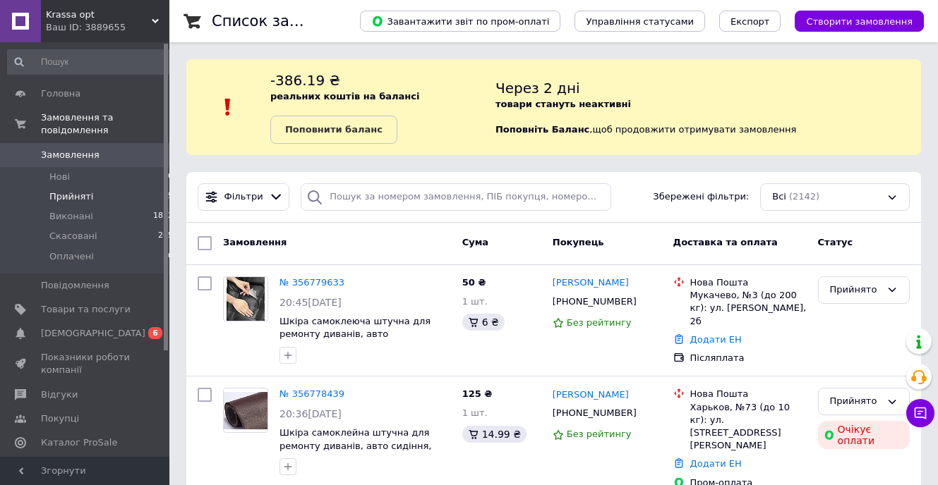
click at [52, 191] on span "Прийняті" at bounding box center [71, 197] width 44 height 13
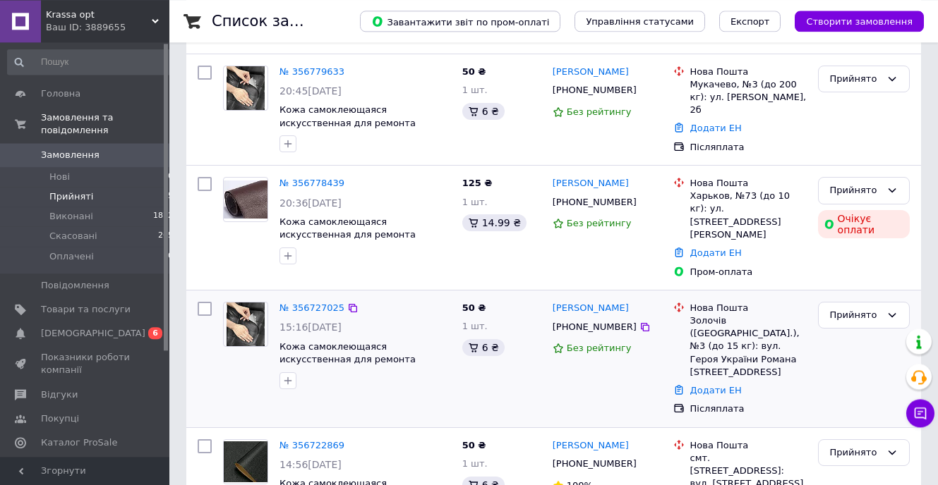
scroll to position [288, 0]
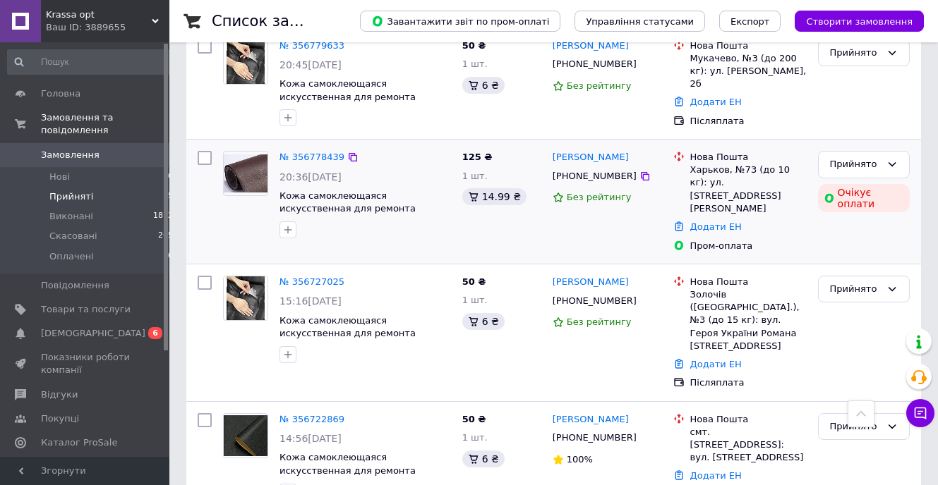
click at [246, 167] on img at bounding box center [246, 174] width 44 height 38
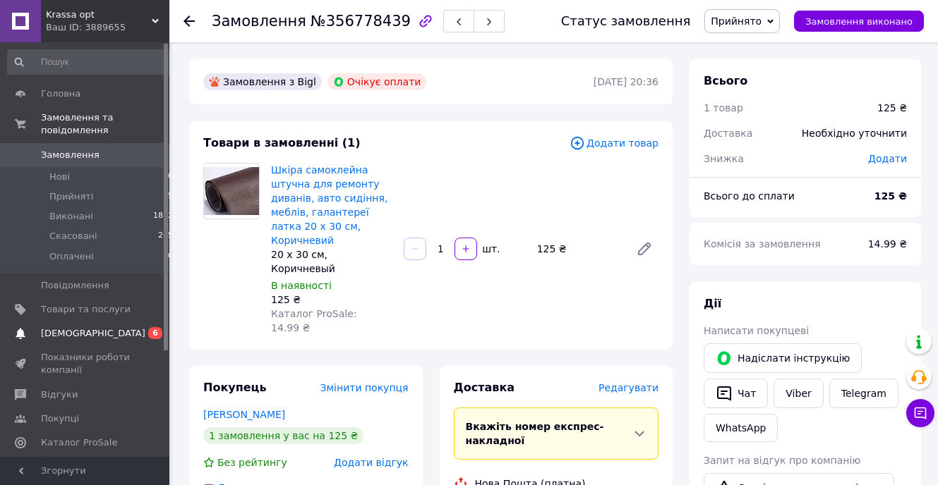
click at [75, 328] on link "Сповіщення 0 6" at bounding box center [90, 334] width 181 height 24
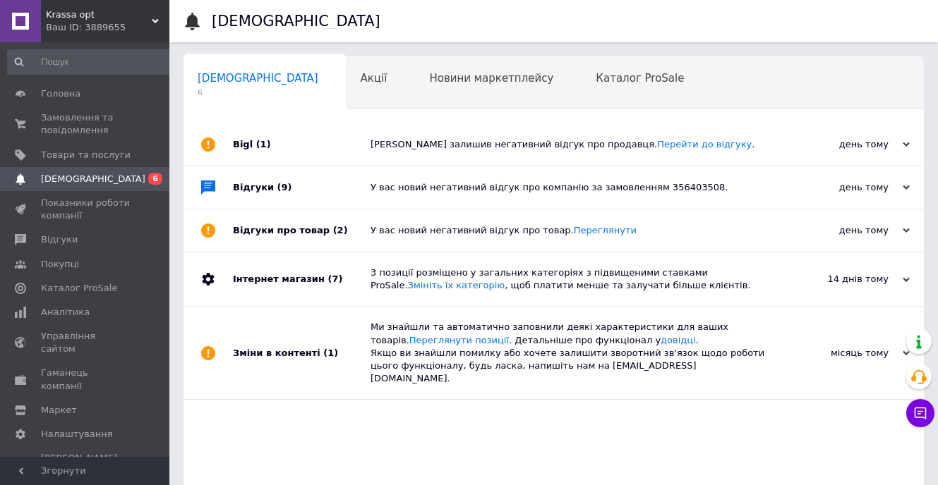
click at [645, 193] on div "У вас новий негативний відгук про компанію за замовленням 356403508." at bounding box center [569, 187] width 398 height 13
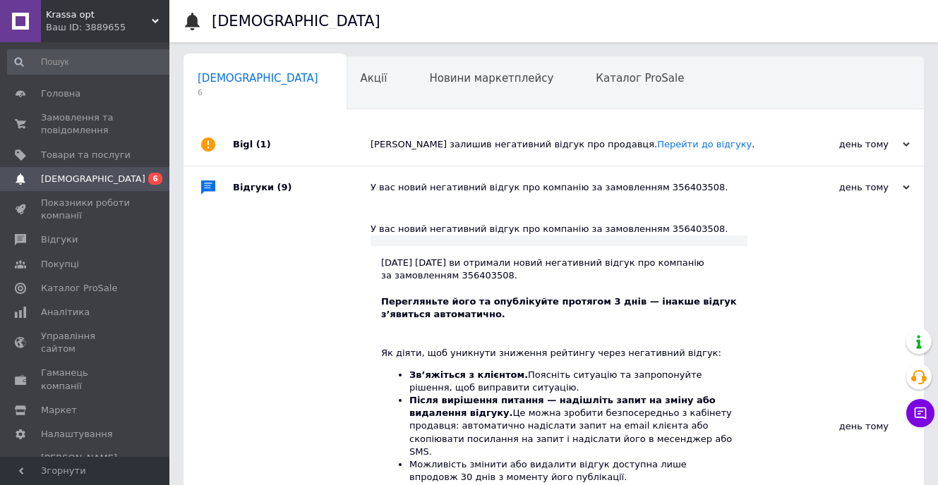
click at [480, 277] on div "11.08.2025 11.08.2025 ви отримали новий негативний відгук про компанію за замов…" at bounding box center [559, 433] width 356 height 352
click at [255, 185] on div "Відгуки (9)" at bounding box center [302, 188] width 138 height 42
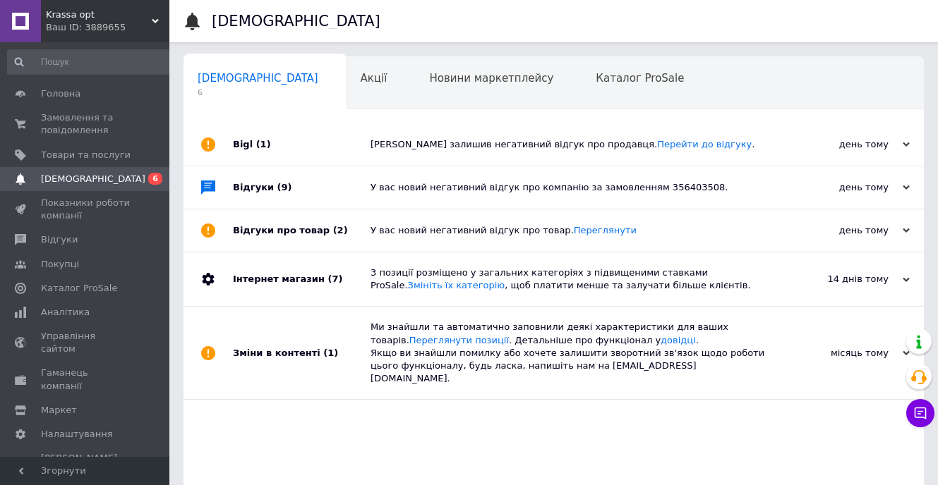
click at [647, 189] on div "У вас новий негативний відгук про компанію за замовленням 356403508." at bounding box center [569, 187] width 398 height 13
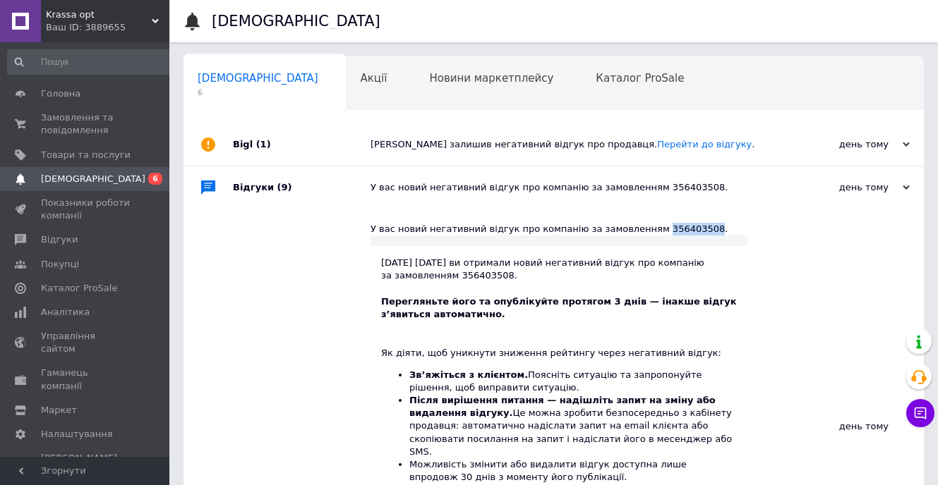
drag, startPoint x: 634, startPoint y: 236, endPoint x: 677, endPoint y: 235, distance: 43.8
click at [677, 235] on div "У вас новий негативний відгук про компанію за замовленням 356403508." at bounding box center [558, 229] width 377 height 13
copy div "356403508"
click at [85, 119] on span "Замовлення та повідомлення" at bounding box center [86, 123] width 90 height 25
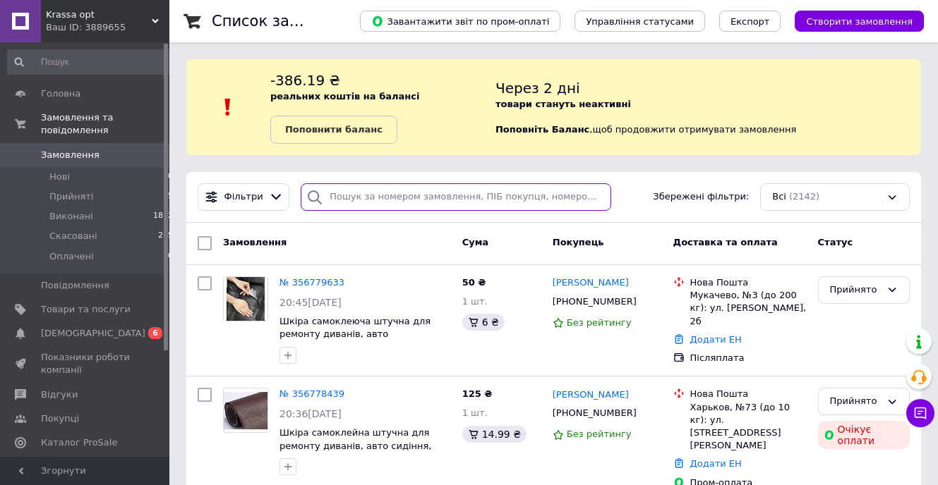
click at [365, 200] on input "search" at bounding box center [456, 197] width 310 height 28
paste input "356403508"
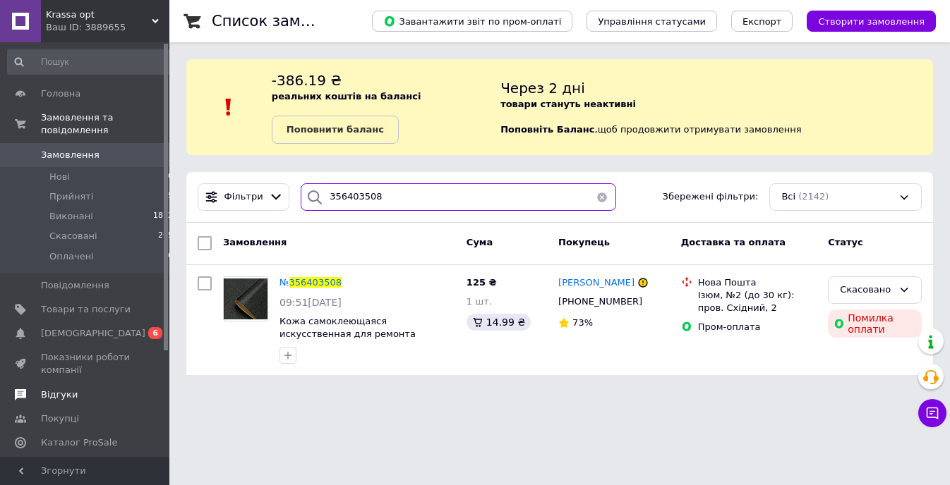
type input "356403508"
click at [64, 389] on span "Відгуки" at bounding box center [59, 395] width 37 height 13
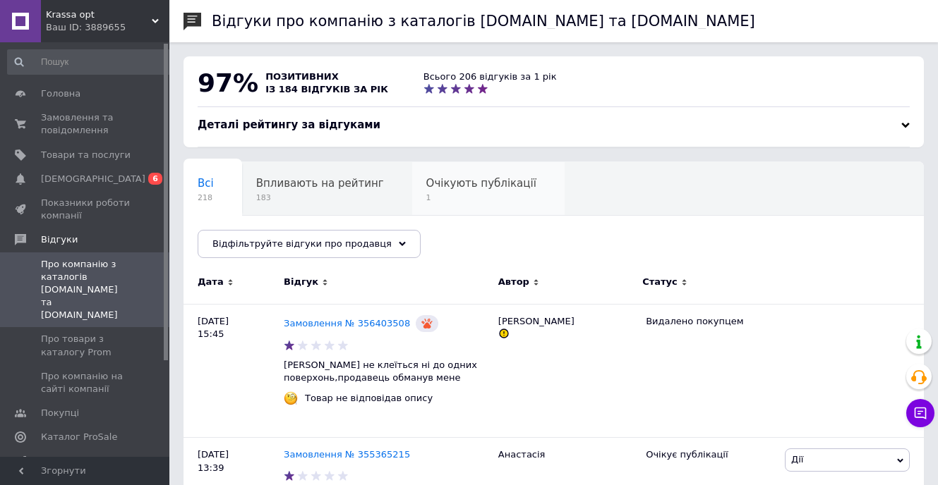
click at [448, 187] on span "Очікують публікації" at bounding box center [481, 183] width 110 height 13
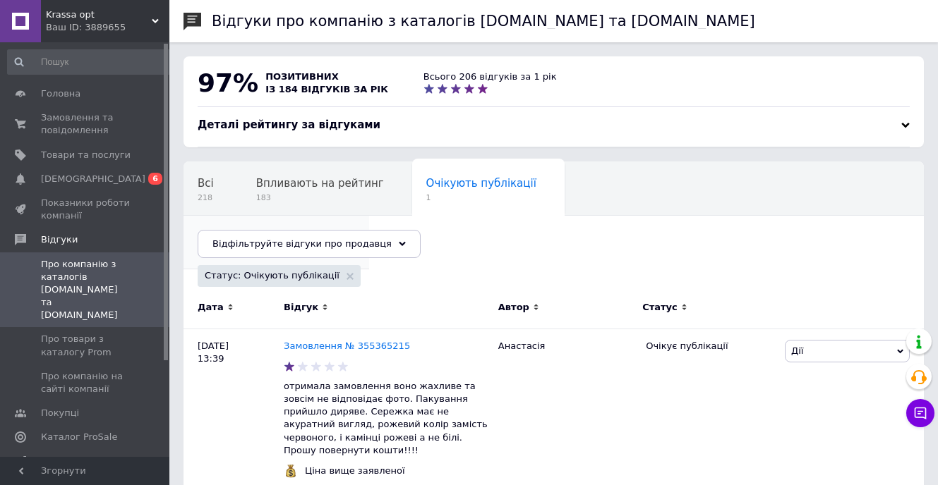
click at [341, 231] on span "Опубліковані без комен..." at bounding box center [269, 237] width 143 height 13
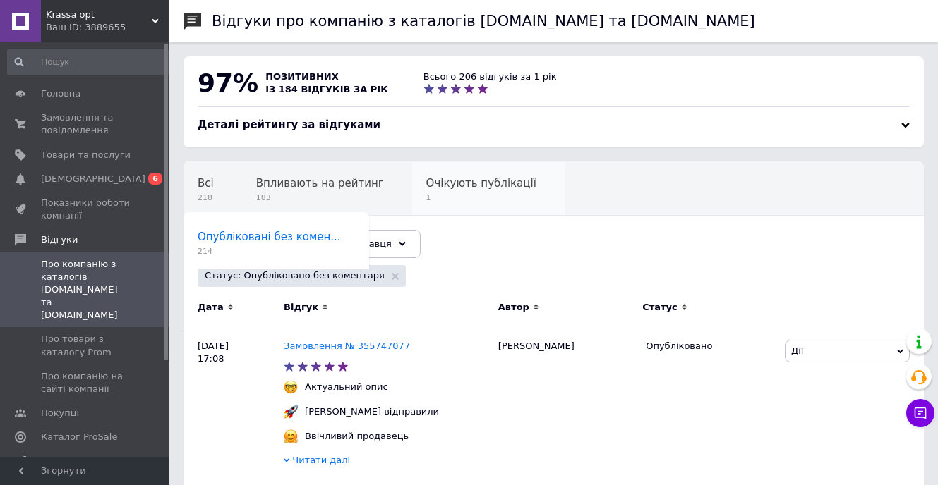
click at [444, 189] on span "Очікують публікації" at bounding box center [481, 183] width 110 height 13
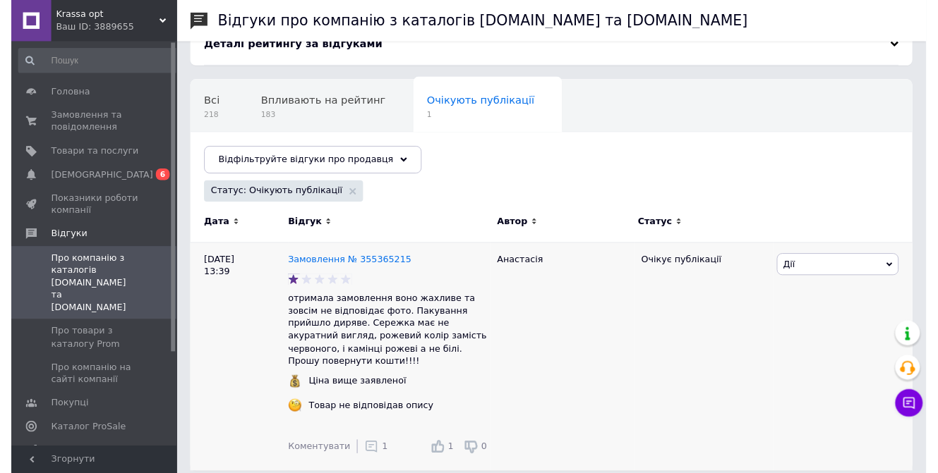
scroll to position [81, 0]
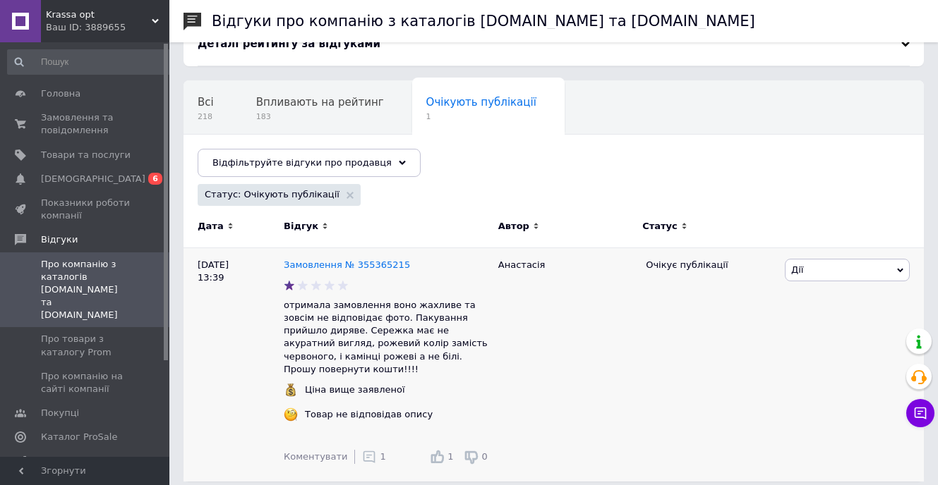
click at [363, 452] on use at bounding box center [369, 458] width 12 height 12
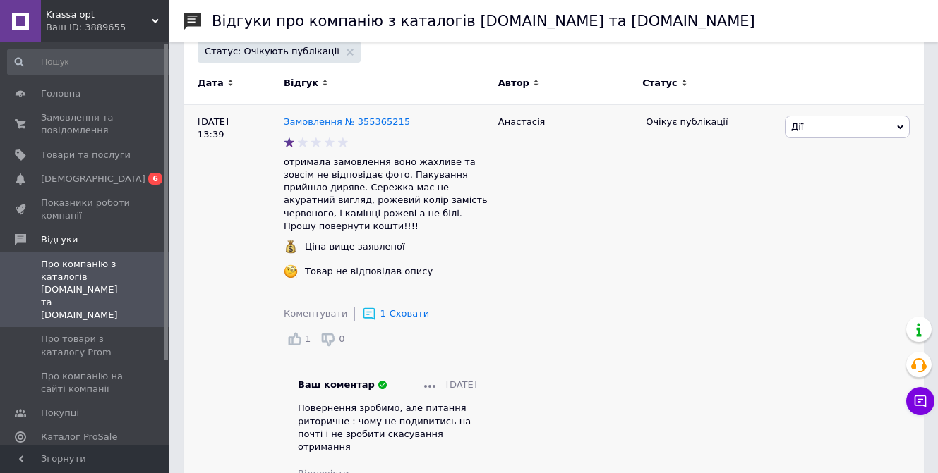
scroll to position [8, 0]
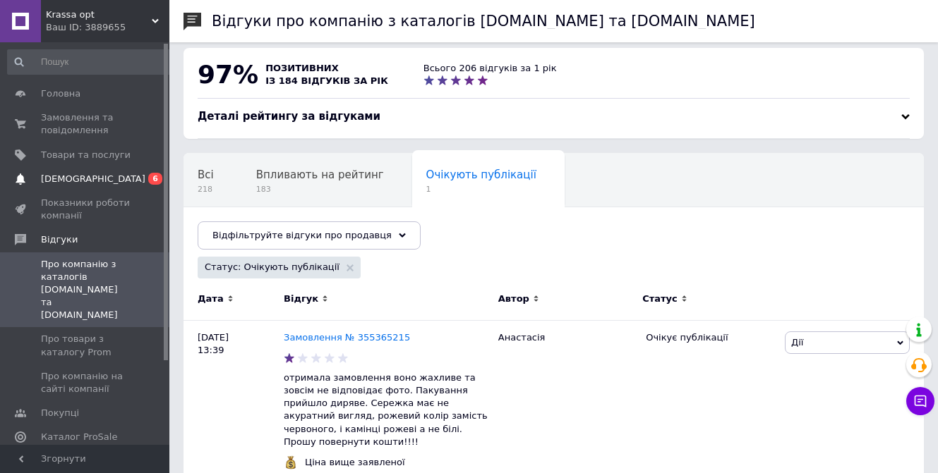
click at [98, 171] on link "Сповіщення 0 6" at bounding box center [90, 179] width 181 height 24
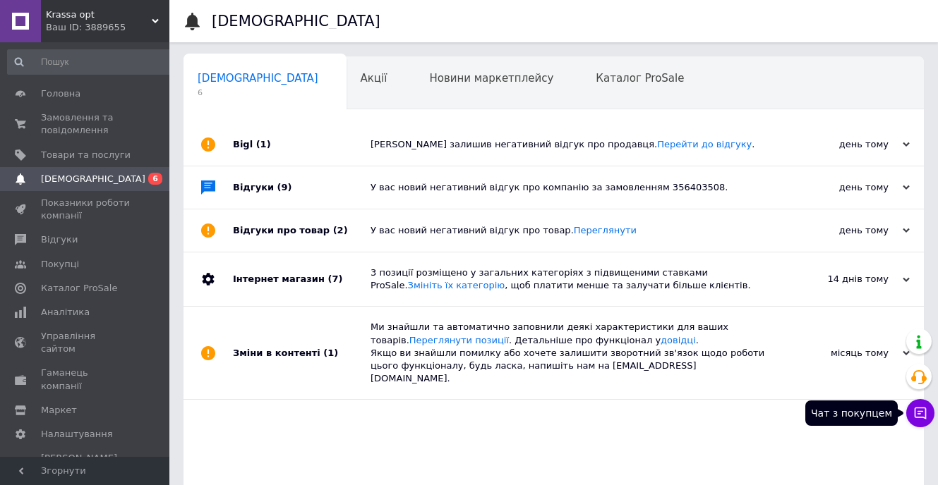
click at [928, 412] on button "Чат з покупцем" at bounding box center [920, 413] width 28 height 28
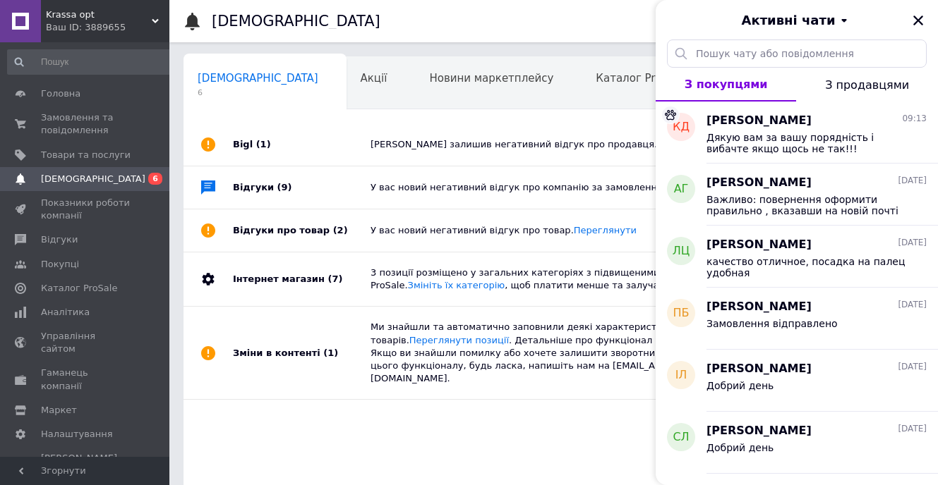
click at [154, 16] on div "Krassa opt Ваш ID: 3889655" at bounding box center [105, 21] width 128 height 42
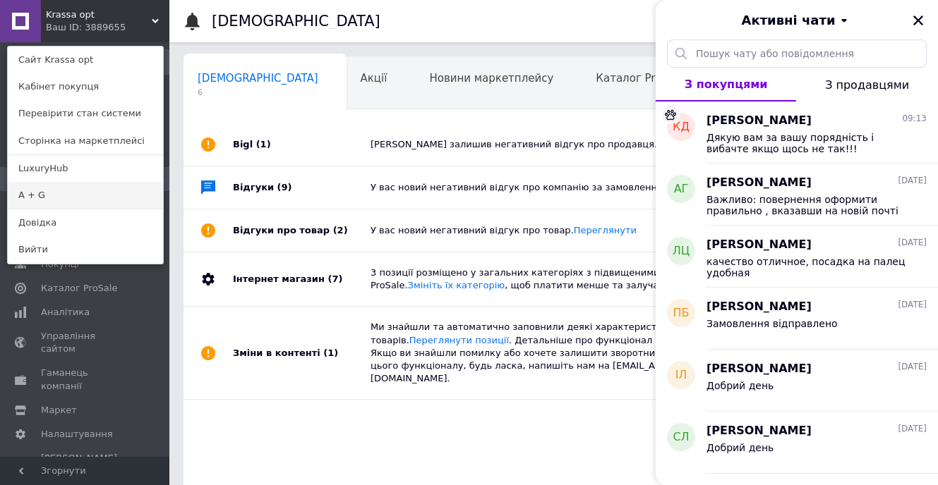
click at [58, 197] on link "A + G" at bounding box center [85, 195] width 155 height 27
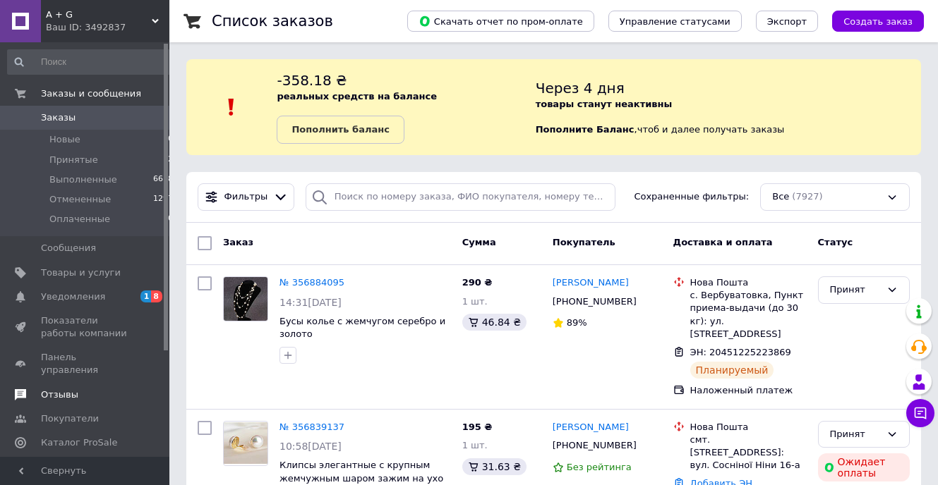
click at [61, 389] on span "Отзывы" at bounding box center [59, 395] width 37 height 13
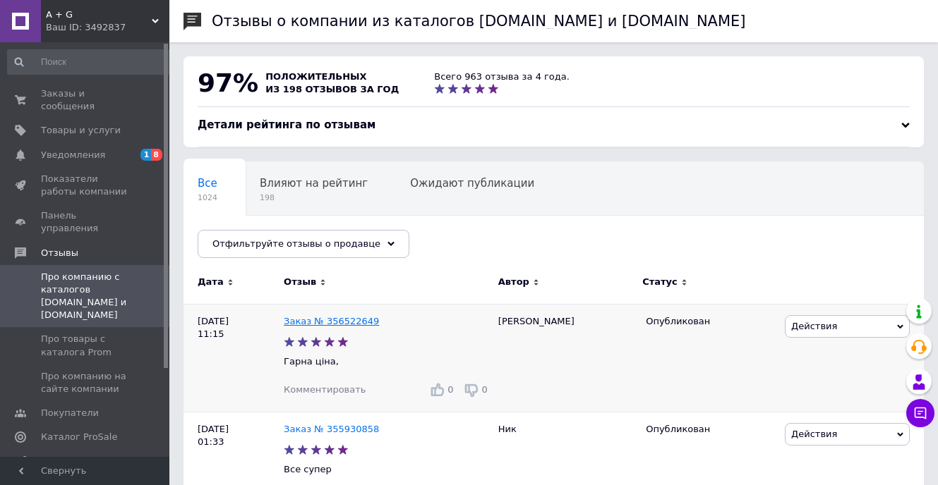
click at [350, 322] on link "Заказ № 356522649" at bounding box center [331, 321] width 95 height 11
